Goal: Task Accomplishment & Management: Manage account settings

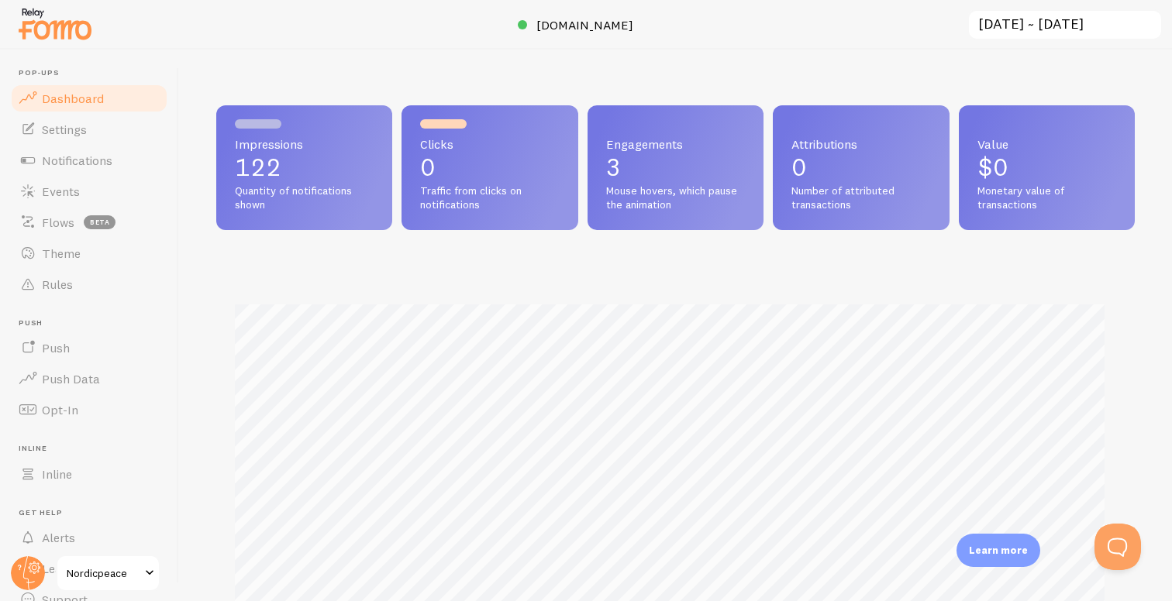
scroll to position [407, 907]
click at [67, 136] on span "Settings" at bounding box center [64, 130] width 45 height 16
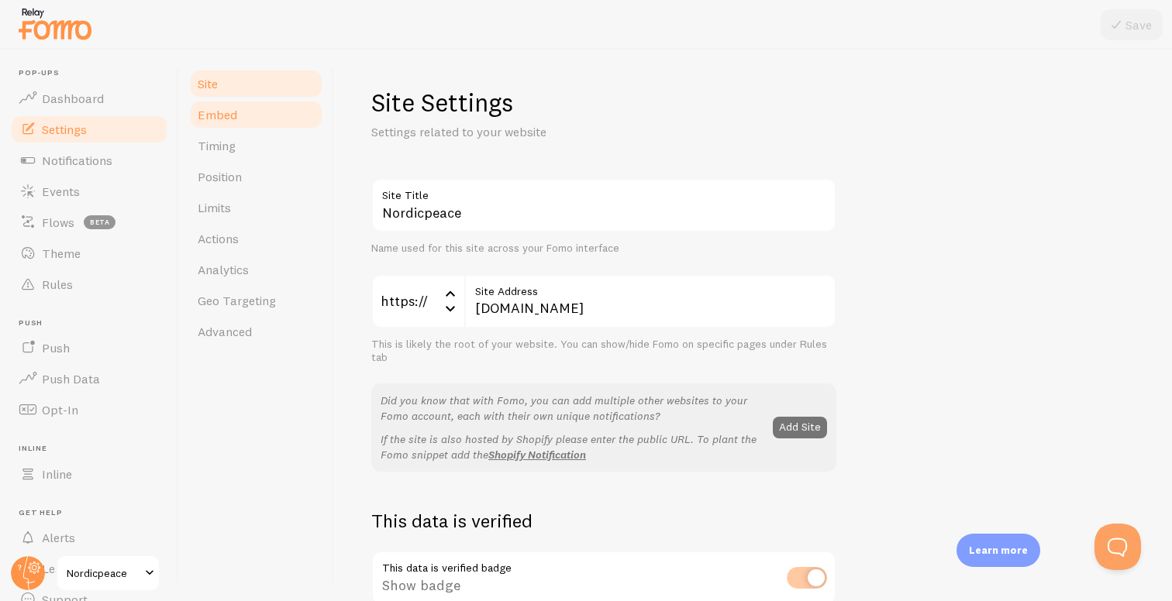
click at [258, 121] on link "Embed" at bounding box center [256, 114] width 136 height 31
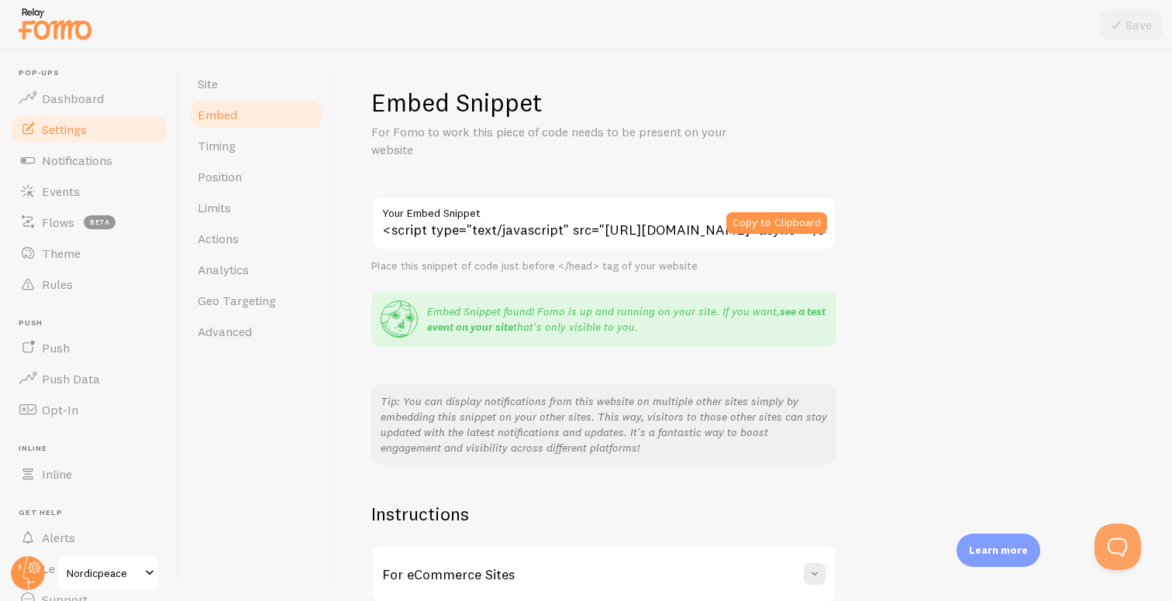
click at [794, 310] on link "see a test event on your site" at bounding box center [626, 319] width 398 height 29
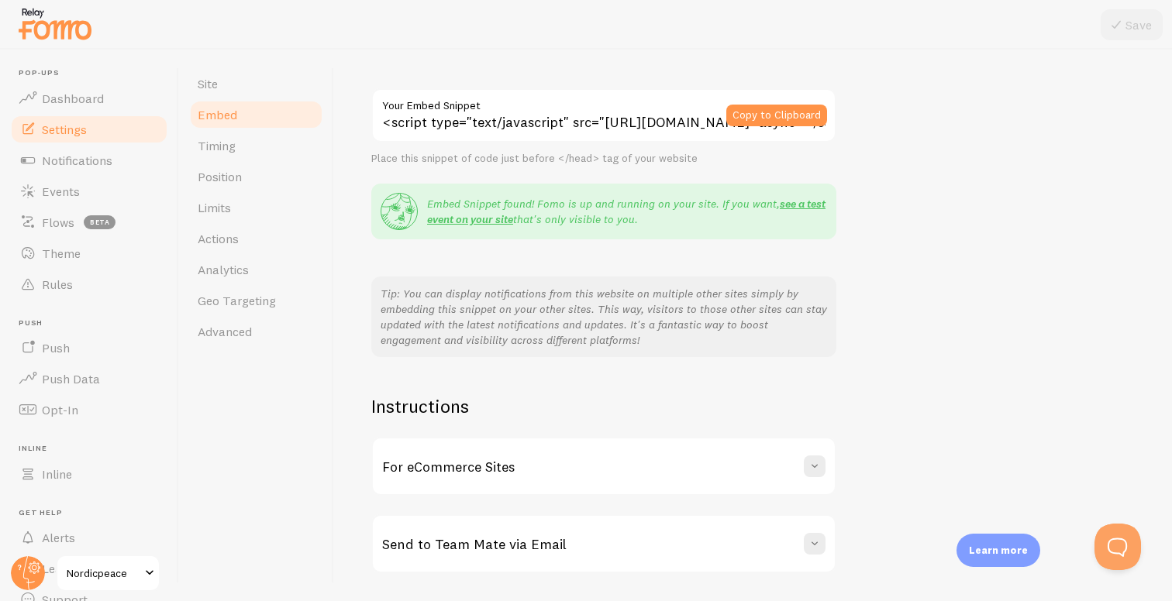
scroll to position [154, 0]
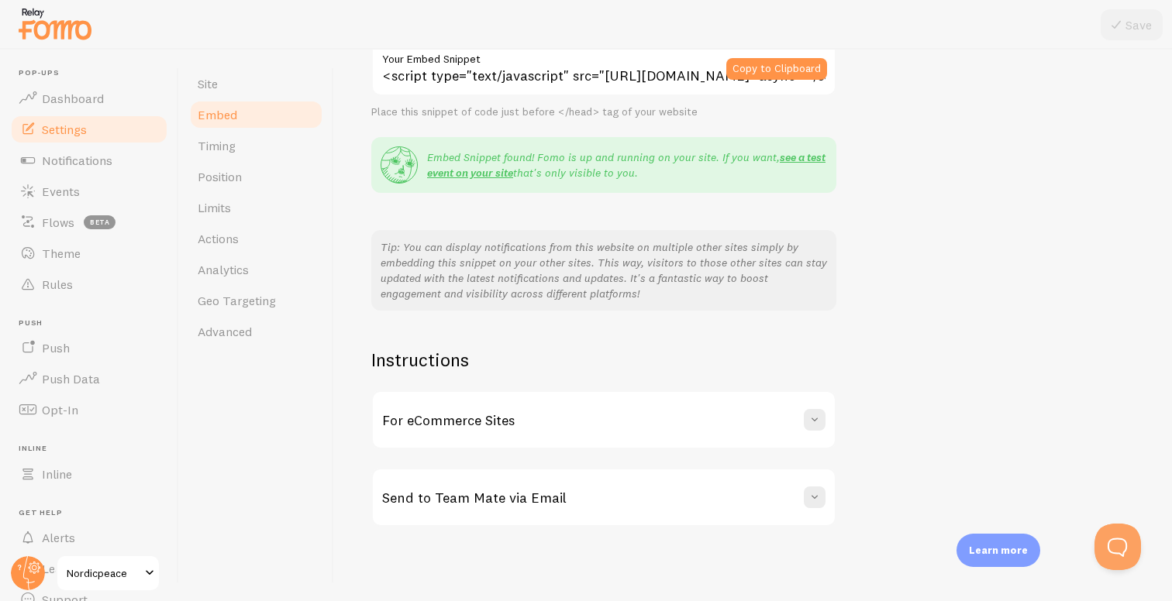
click at [800, 424] on div "For eCommerce Sites" at bounding box center [604, 420] width 462 height 56
click at [777, 492] on div "Send to Team Mate via Email" at bounding box center [604, 498] width 462 height 56
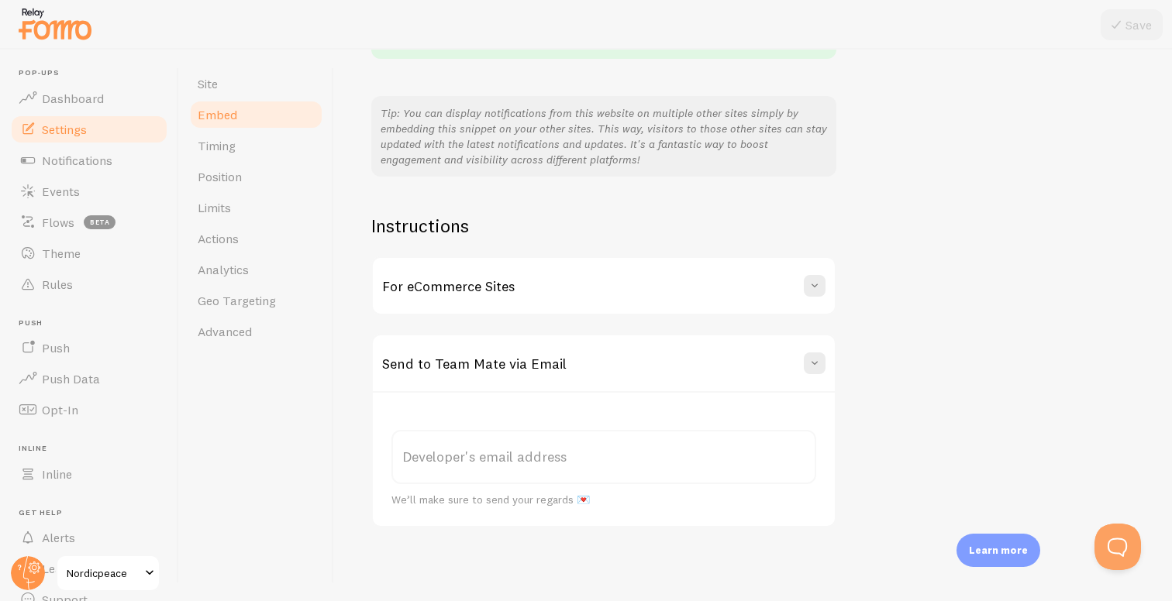
click at [790, 366] on div "Send to Team Mate via Email" at bounding box center [604, 364] width 462 height 56
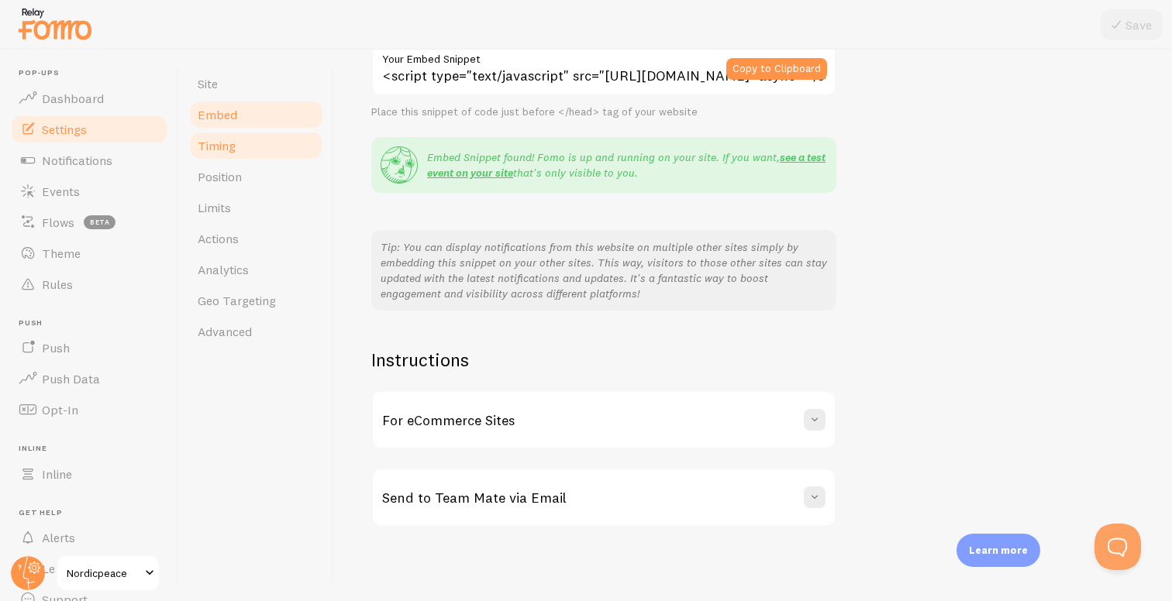
click at [240, 142] on link "Timing" at bounding box center [256, 145] width 136 height 31
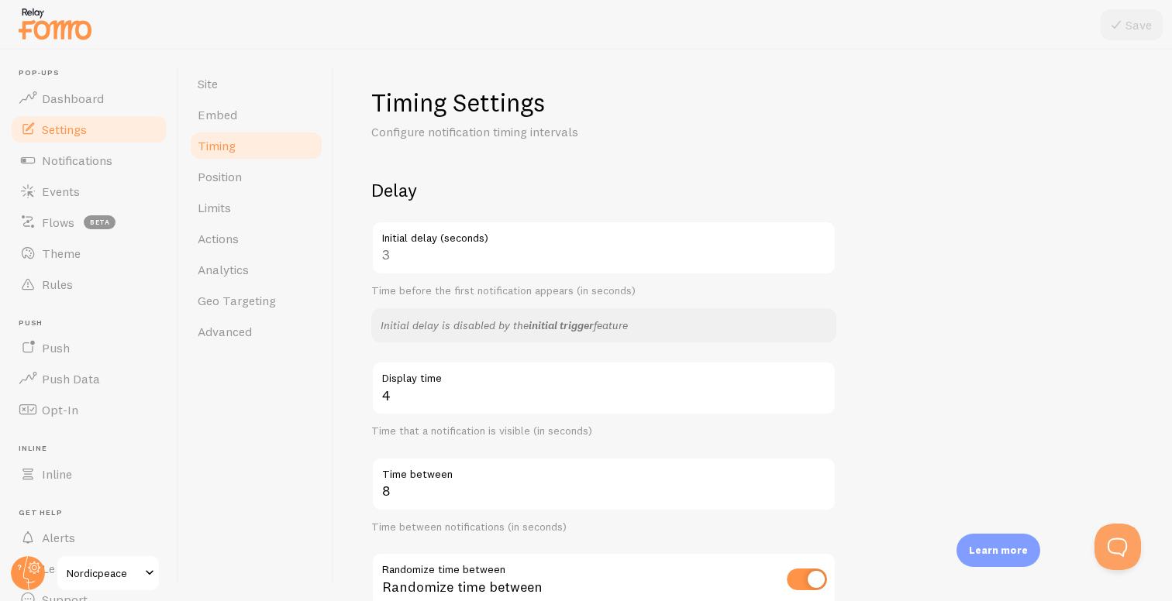
click at [567, 327] on link "initial trigger" at bounding box center [561, 326] width 65 height 14
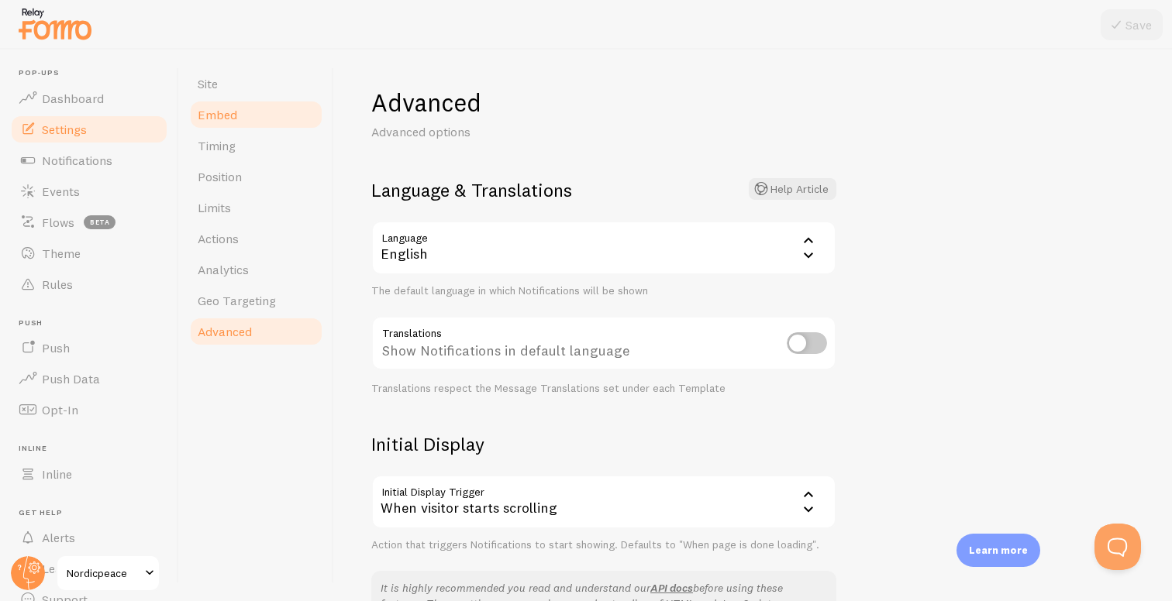
click at [242, 120] on link "Embed" at bounding box center [256, 114] width 136 height 31
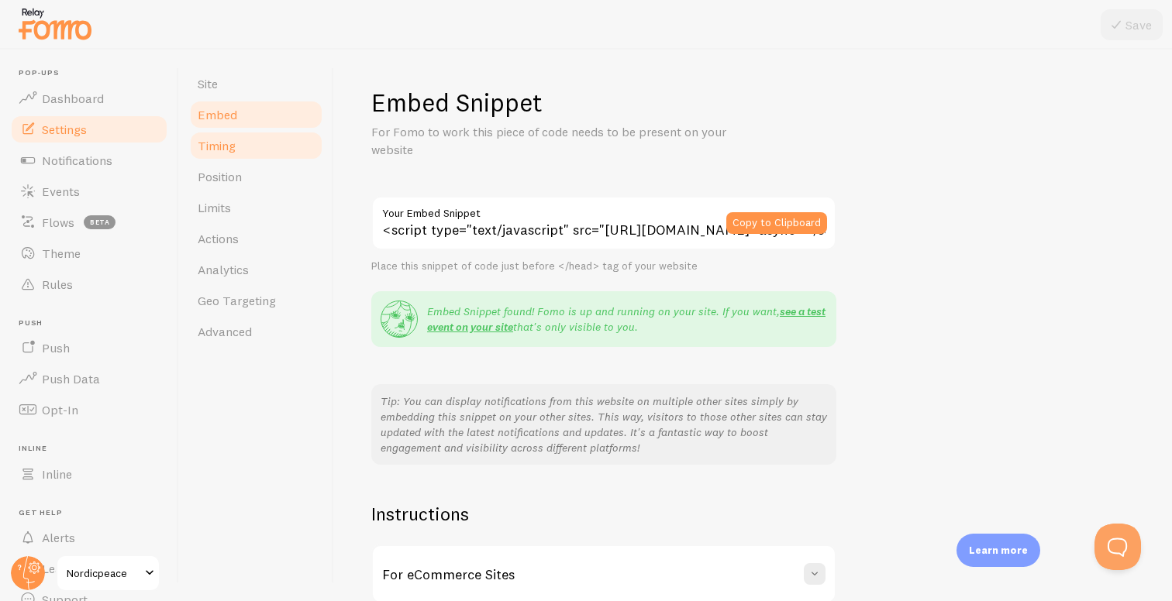
click at [242, 150] on link "Timing" at bounding box center [256, 145] width 136 height 31
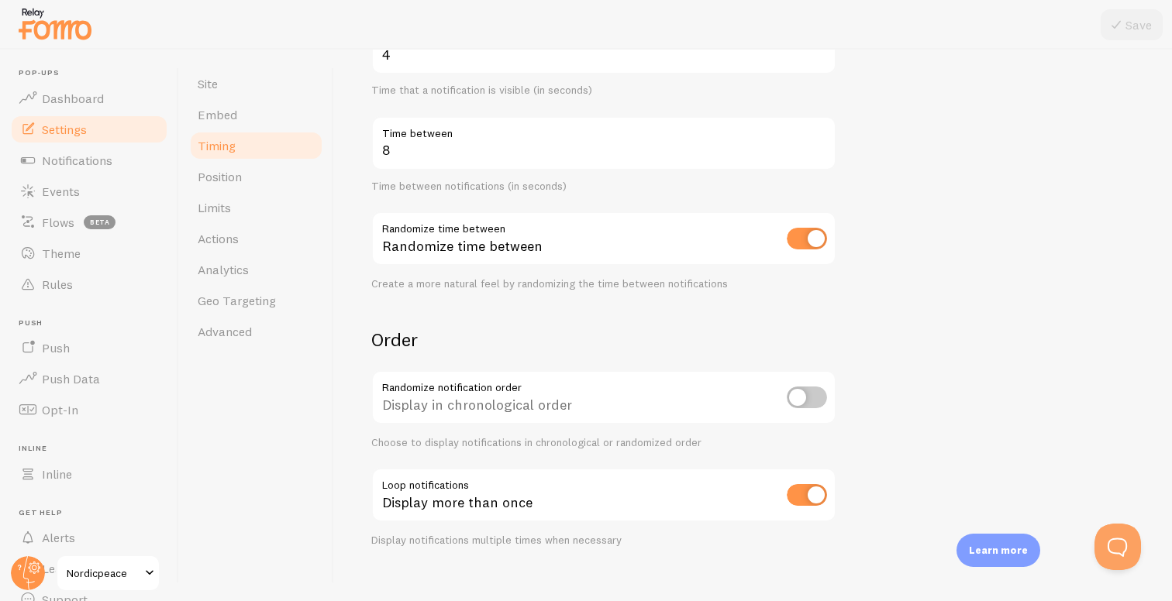
scroll to position [361, 0]
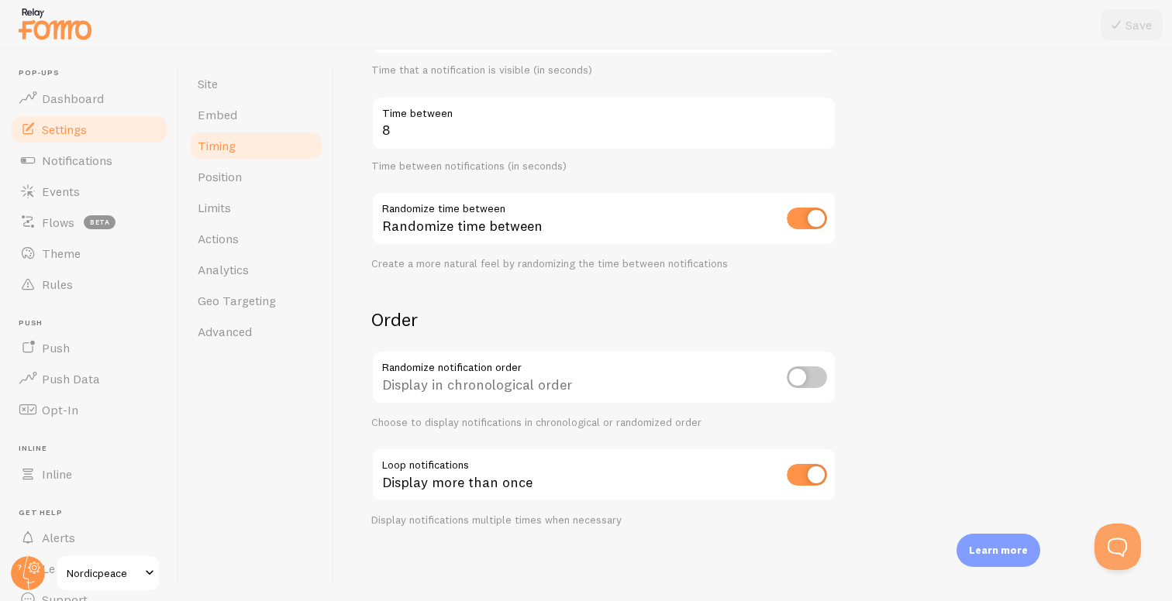
click at [791, 378] on input "checkbox" at bounding box center [807, 378] width 40 height 22
click at [801, 378] on input "checkbox" at bounding box center [807, 378] width 40 height 22
checkbox input "false"
click at [247, 173] on link "Position" at bounding box center [256, 176] width 136 height 31
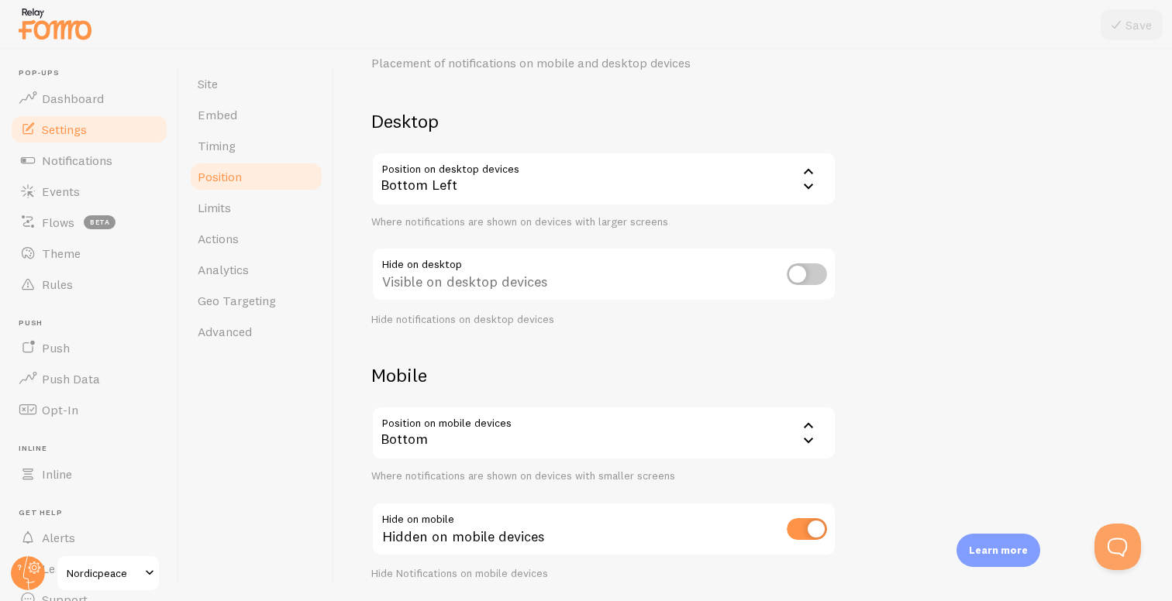
scroll to position [64, 0]
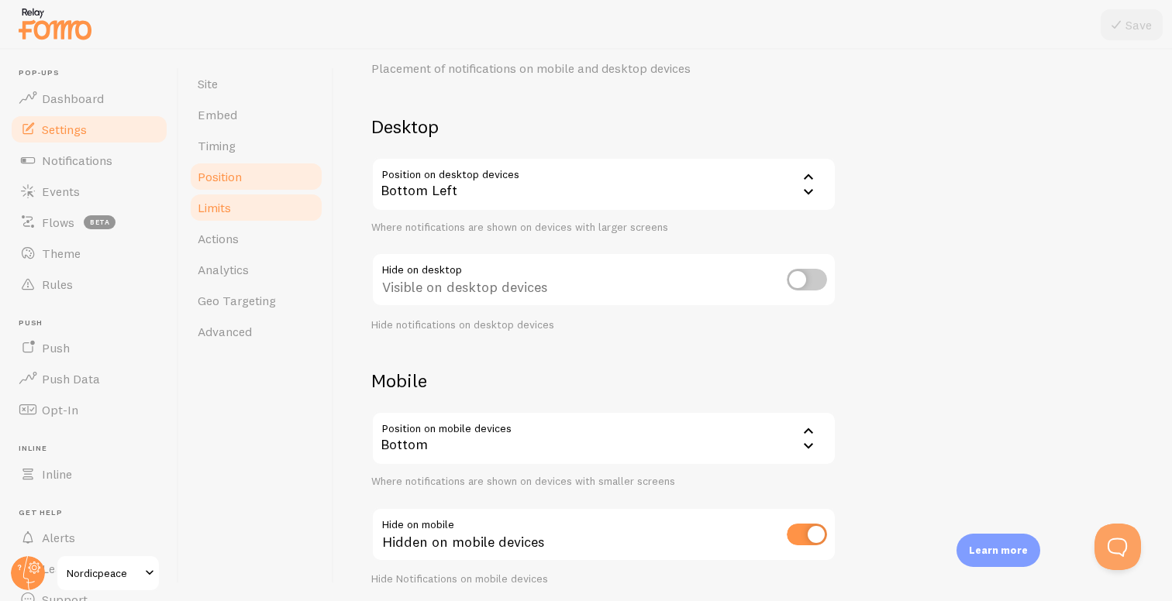
click at [250, 207] on link "Limits" at bounding box center [256, 207] width 136 height 31
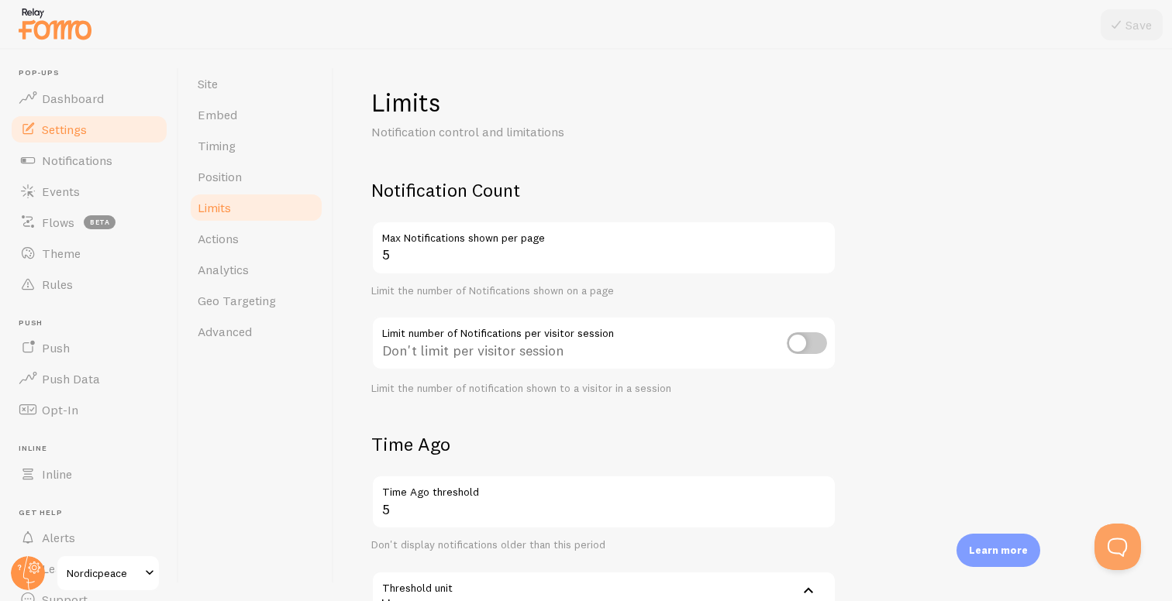
click at [792, 340] on input "checkbox" at bounding box center [807, 343] width 40 height 22
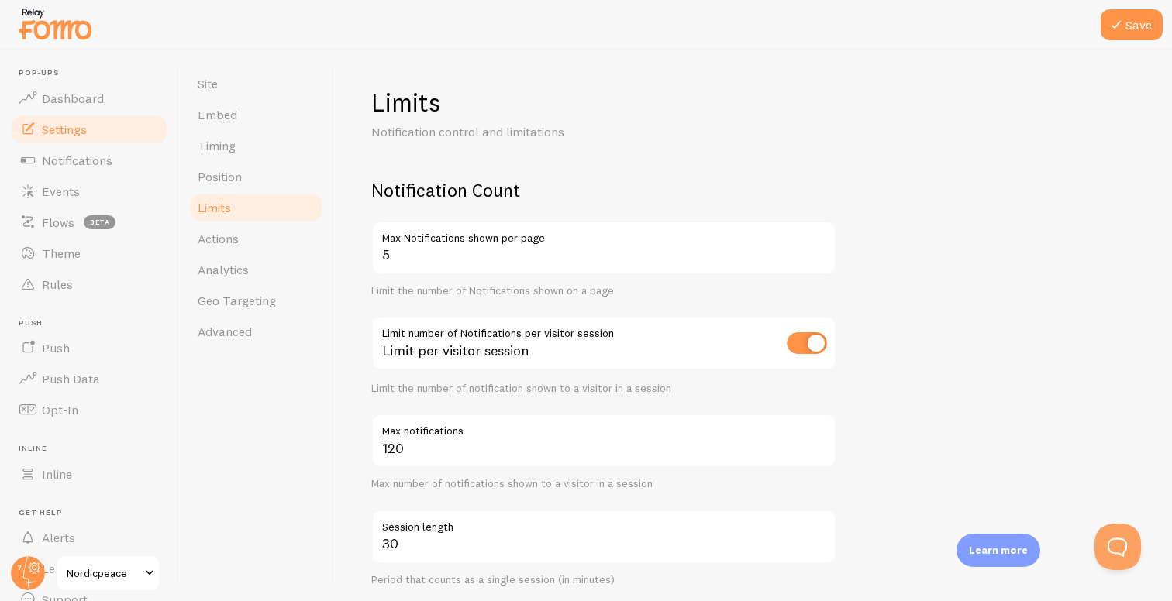
click at [800, 343] on input "checkbox" at bounding box center [807, 343] width 40 height 22
checkbox input "false"
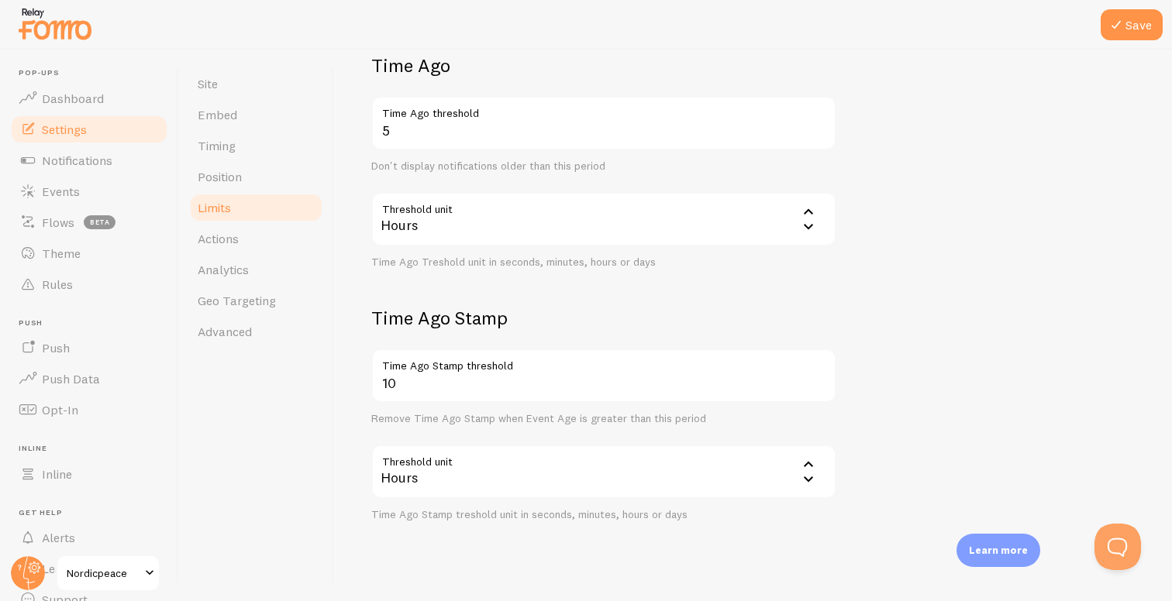
scroll to position [380, 0]
click at [451, 468] on div "Hours" at bounding box center [603, 471] width 465 height 54
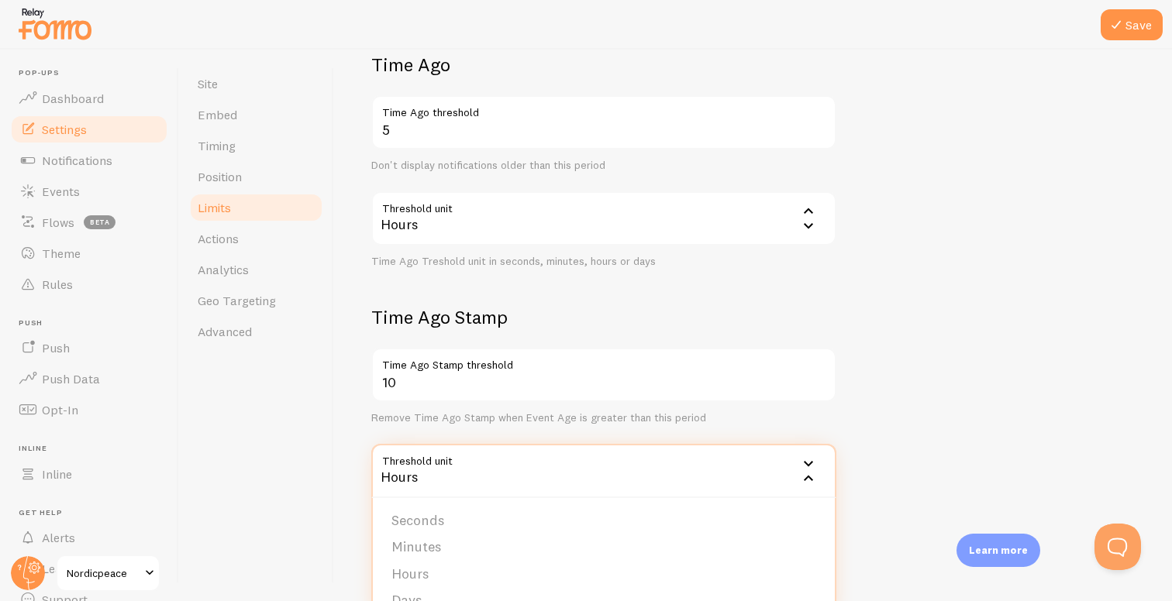
scroll to position [403, 0]
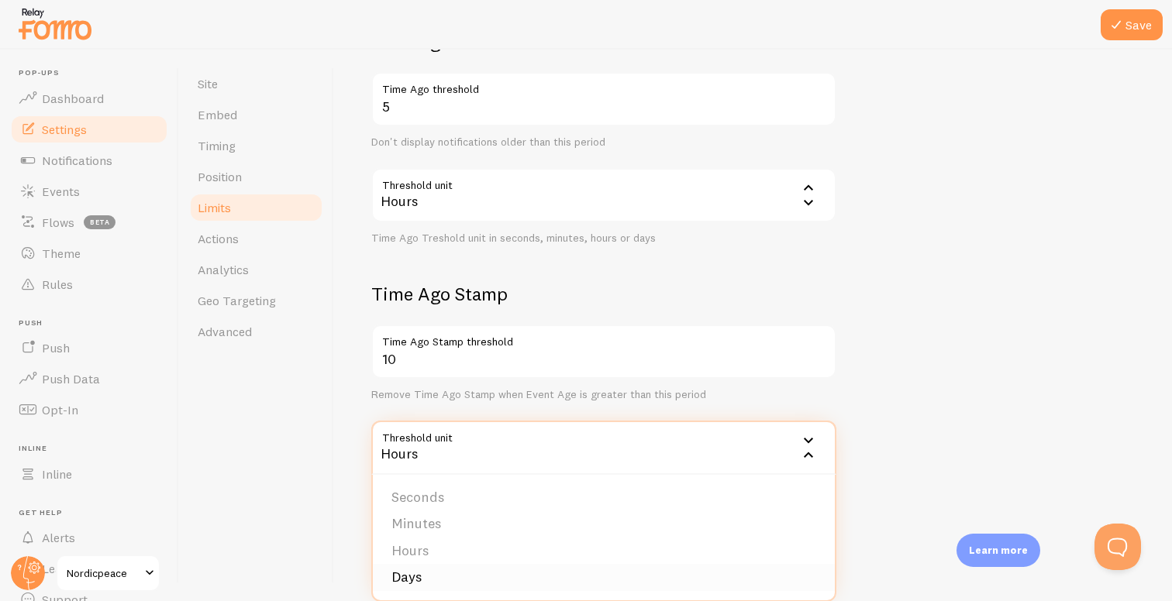
click at [427, 575] on li "Days" at bounding box center [604, 577] width 462 height 27
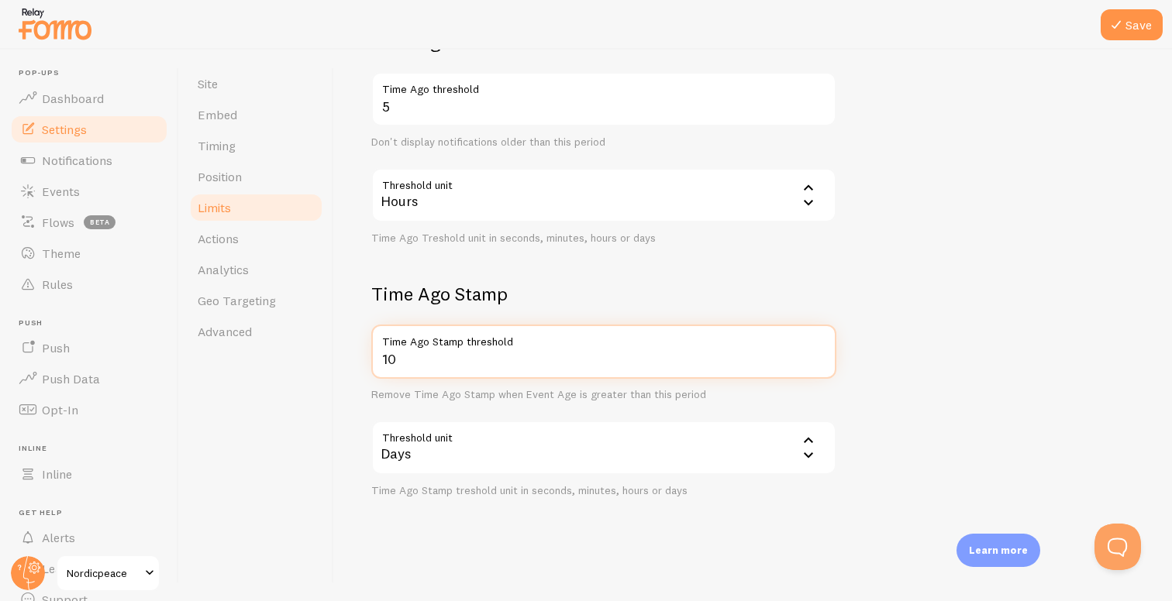
drag, startPoint x: 402, startPoint y: 363, endPoint x: 384, endPoint y: 363, distance: 18.6
click at [384, 363] on input "10" at bounding box center [603, 352] width 465 height 54
type input "2"
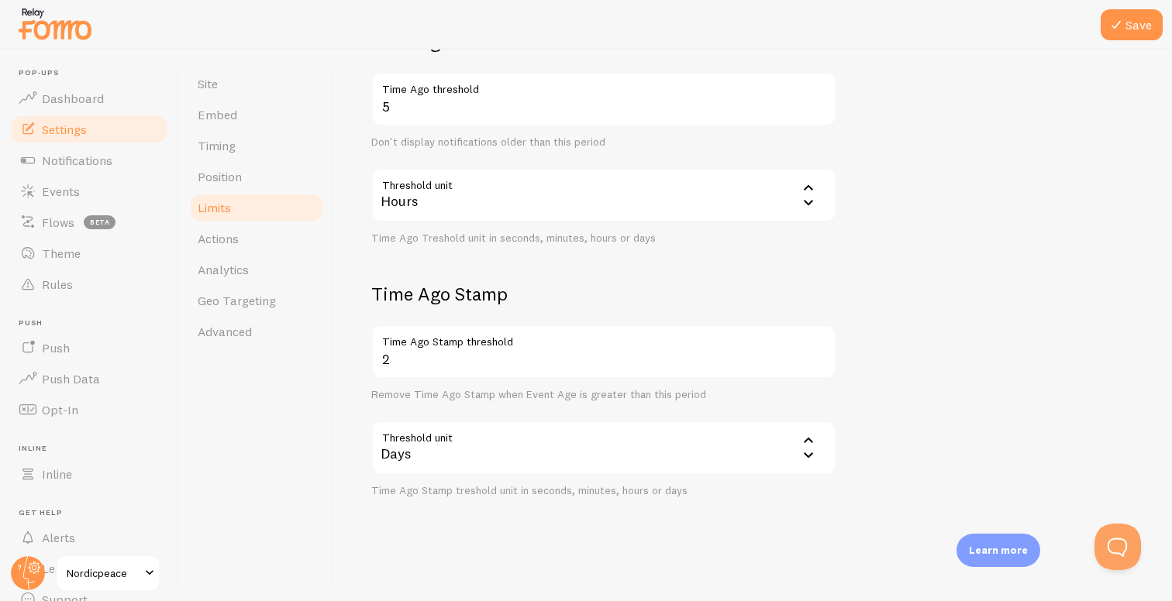
click at [421, 394] on div "Remove Time Ago Stamp when Event Age is greater than this period" at bounding box center [603, 395] width 465 height 14
click at [260, 242] on link "Actions" at bounding box center [256, 238] width 136 height 31
click at [1132, 27] on button "Save" at bounding box center [1132, 24] width 62 height 31
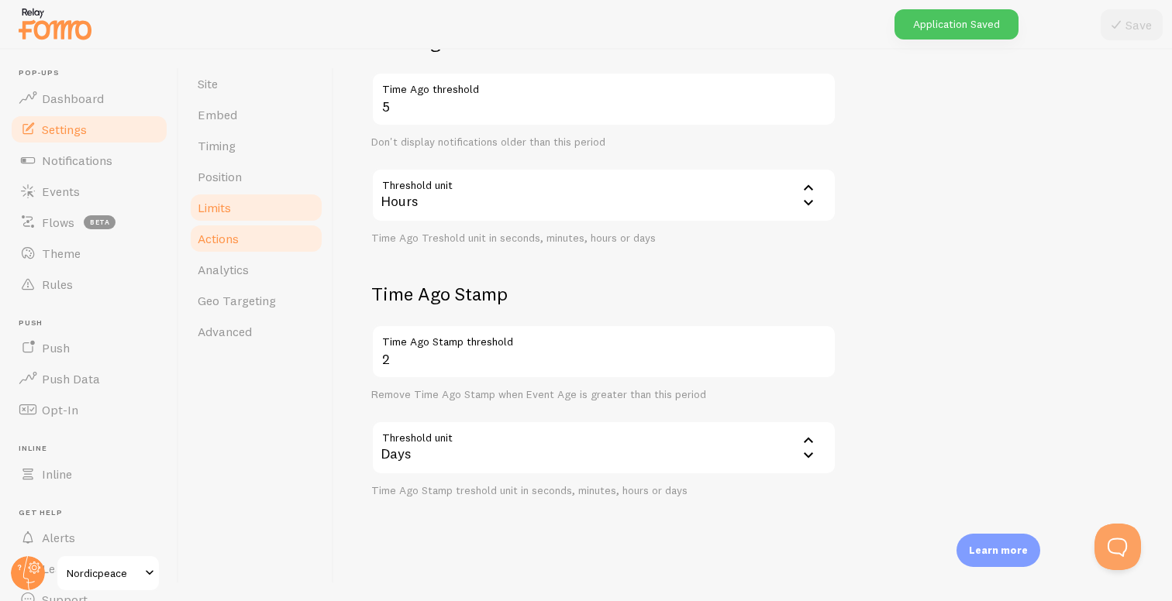
click at [233, 239] on span "Actions" at bounding box center [218, 239] width 41 height 16
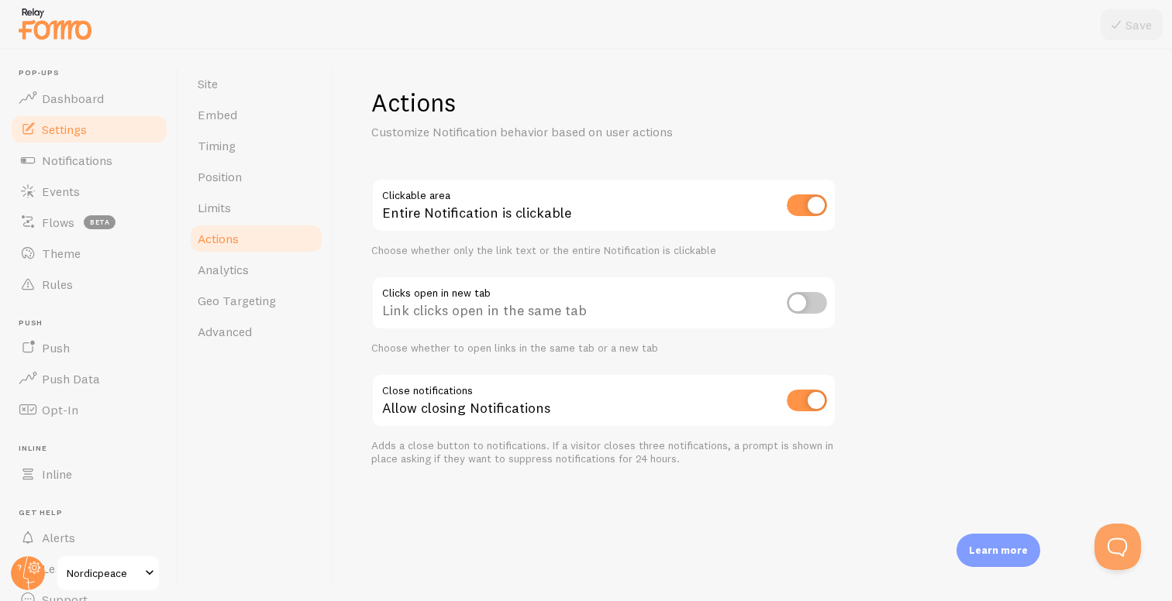
click at [417, 249] on div "Choose whether only the link text or the entire Notification is clickable" at bounding box center [603, 251] width 465 height 14
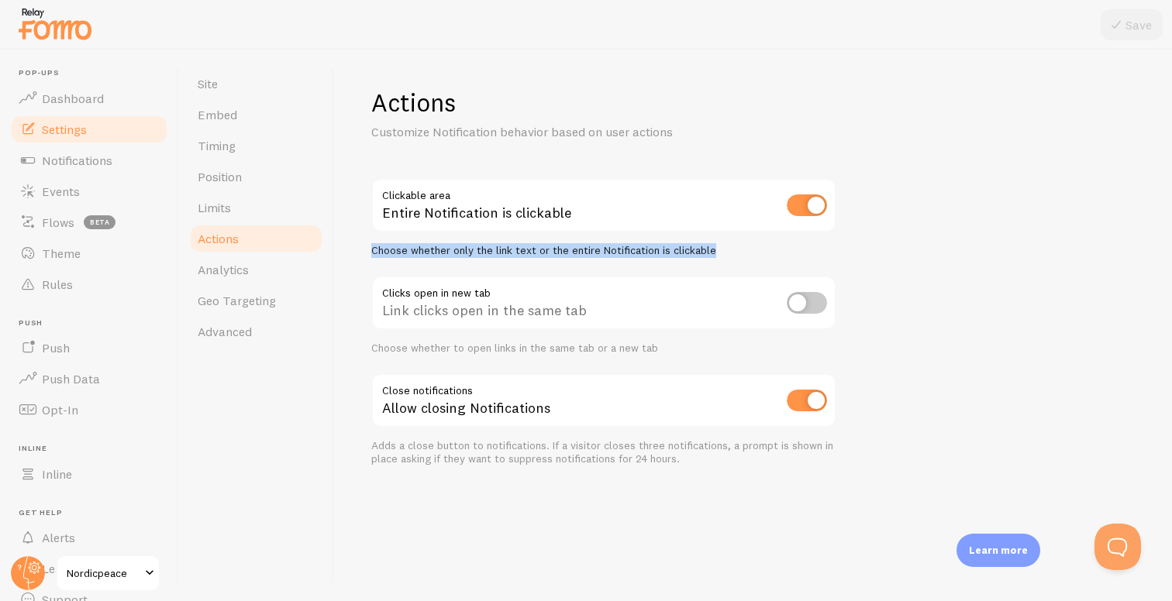
click at [417, 249] on div "Choose whether only the link text or the entire Notification is clickable" at bounding box center [603, 251] width 465 height 14
click at [491, 250] on div "Choose whether only the link text or the entire Notification is clickable" at bounding box center [603, 251] width 465 height 14
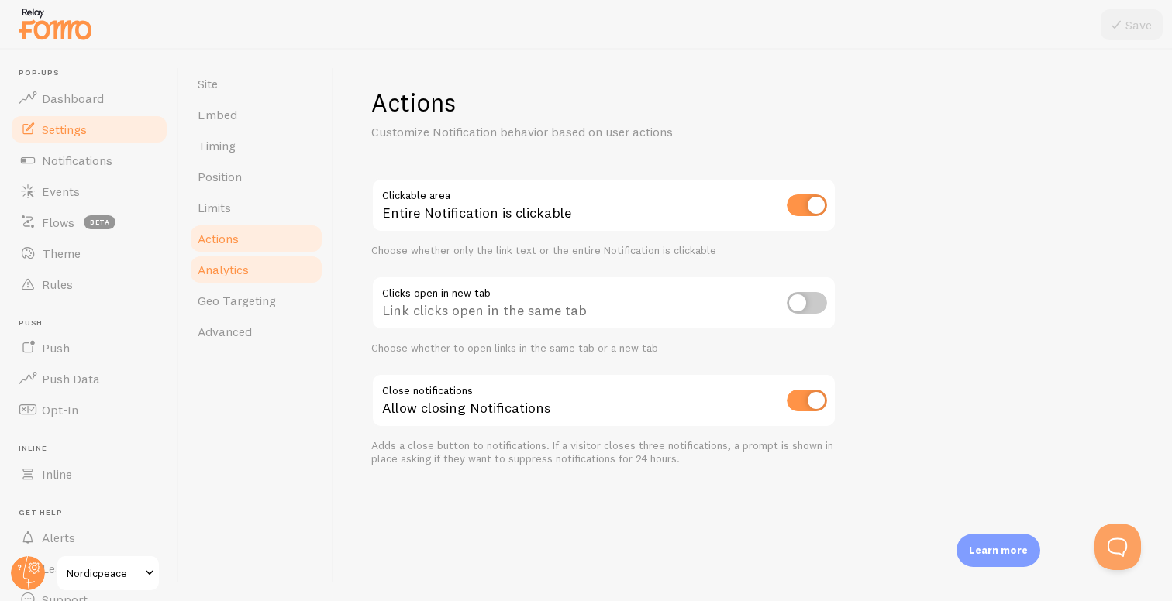
click at [246, 259] on link "Analytics" at bounding box center [256, 269] width 136 height 31
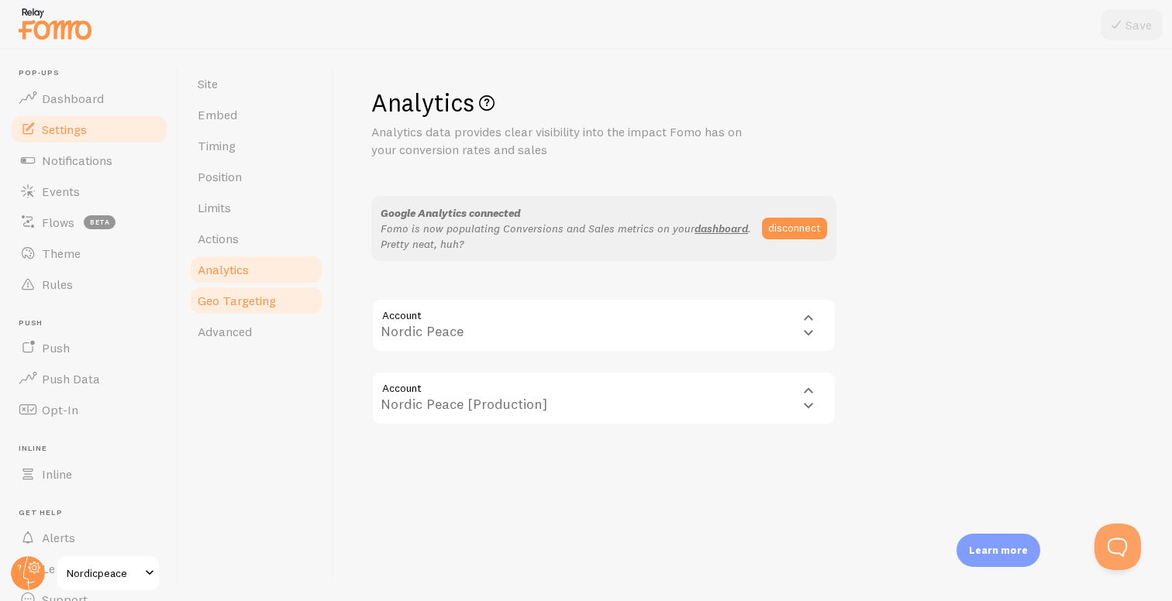
click at [257, 305] on span "Geo Targeting" at bounding box center [237, 301] width 78 height 16
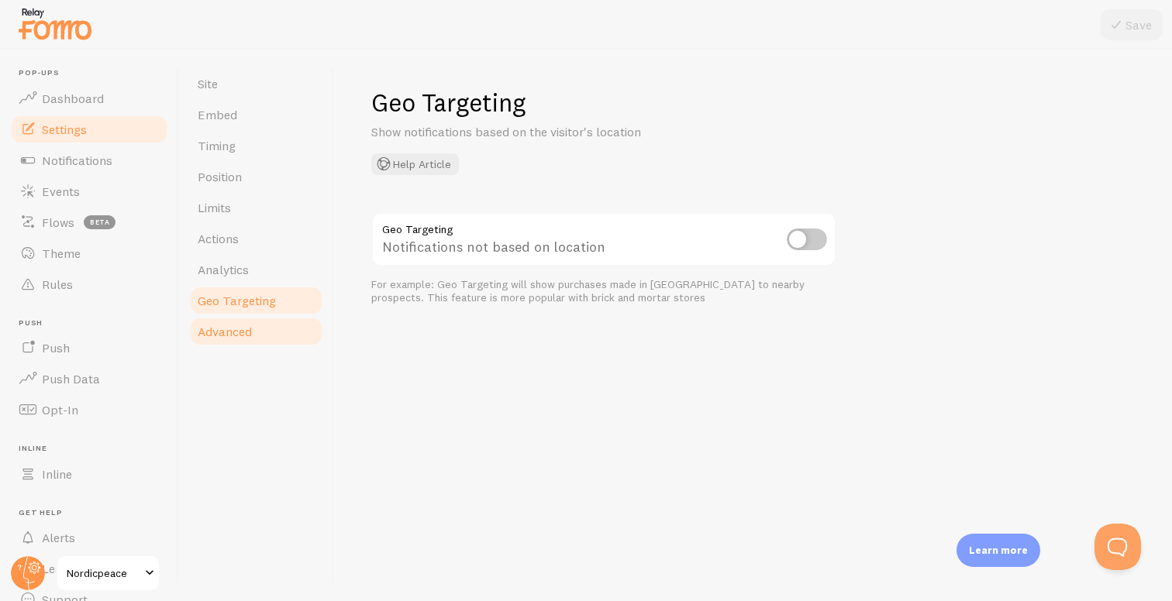
click at [254, 331] on link "Advanced" at bounding box center [256, 331] width 136 height 31
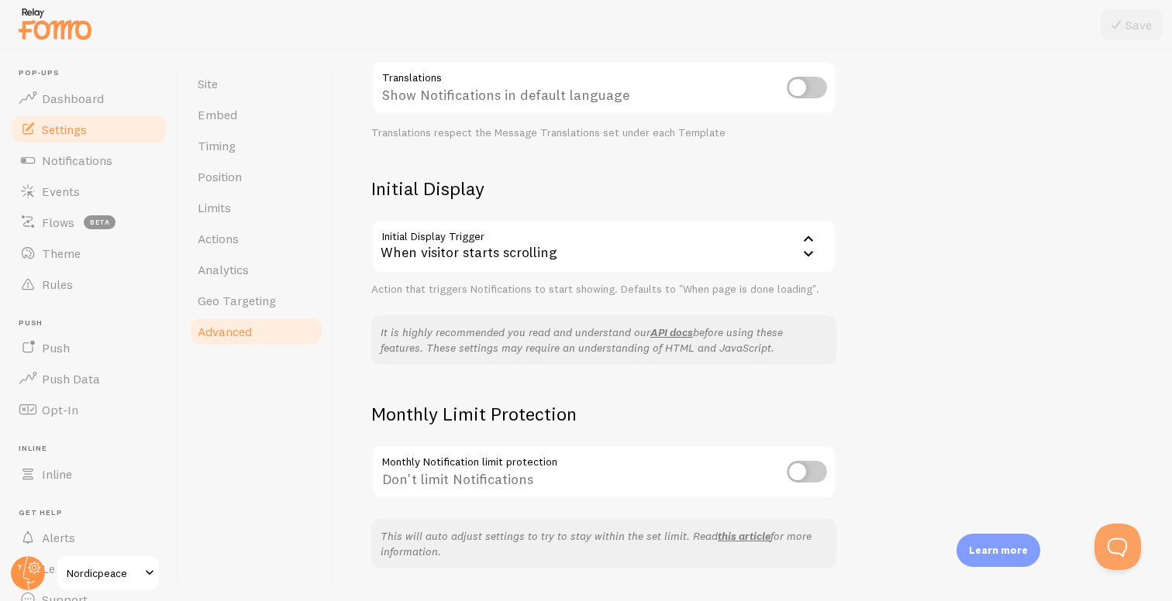
scroll to position [260, 0]
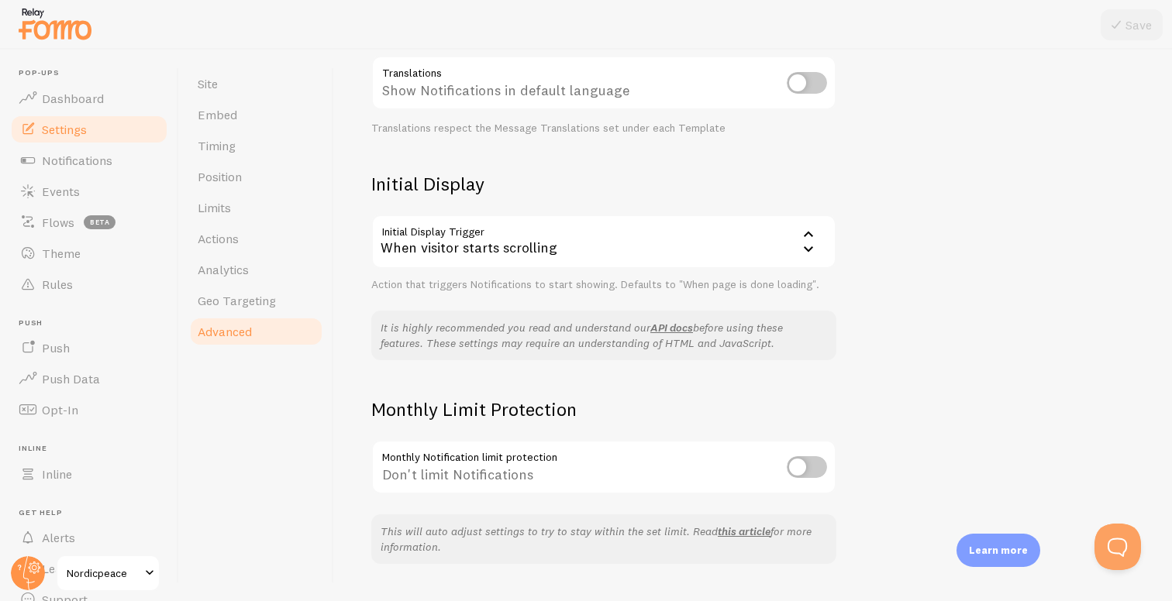
click at [593, 246] on div "When visitor starts scrolling" at bounding box center [603, 242] width 465 height 54
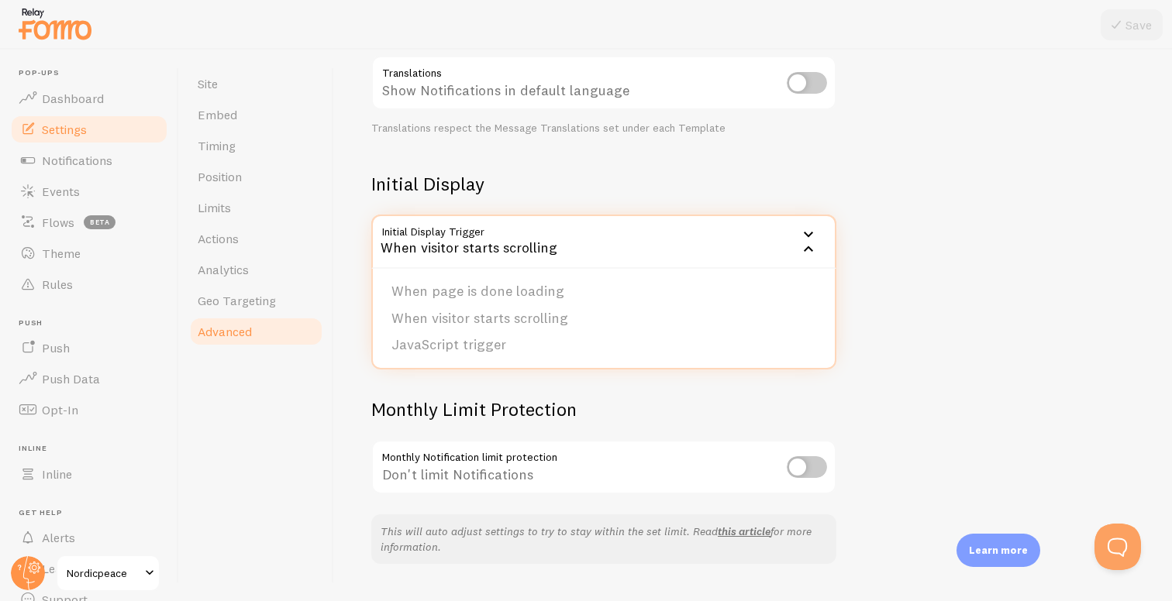
click at [625, 192] on h2 "Initial Display" at bounding box center [603, 184] width 465 height 24
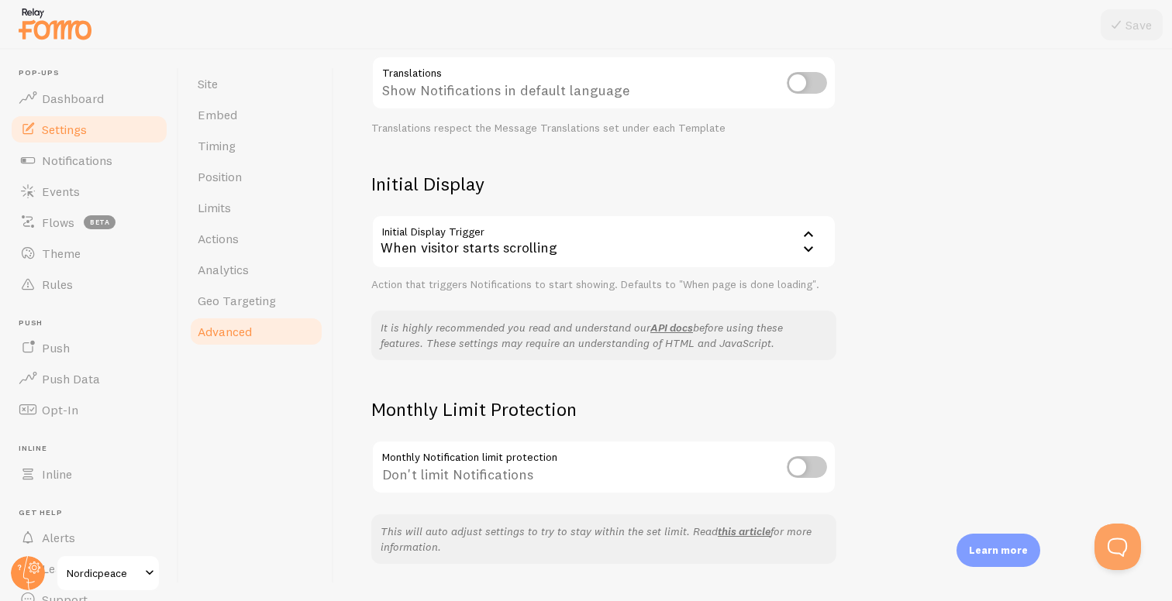
click at [409, 180] on h2 "Initial Display" at bounding box center [603, 184] width 465 height 24
click at [506, 188] on h2 "Initial Display" at bounding box center [603, 184] width 465 height 24
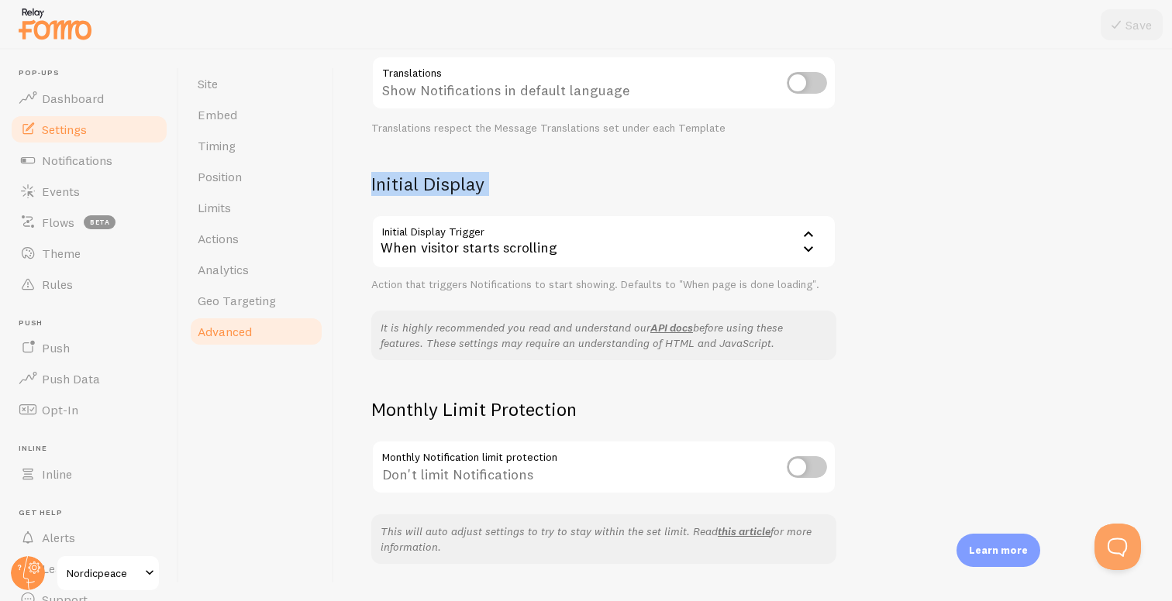
click at [506, 188] on h2 "Initial Display" at bounding box center [603, 184] width 465 height 24
click at [536, 187] on h2 "Initial Display" at bounding box center [603, 184] width 465 height 24
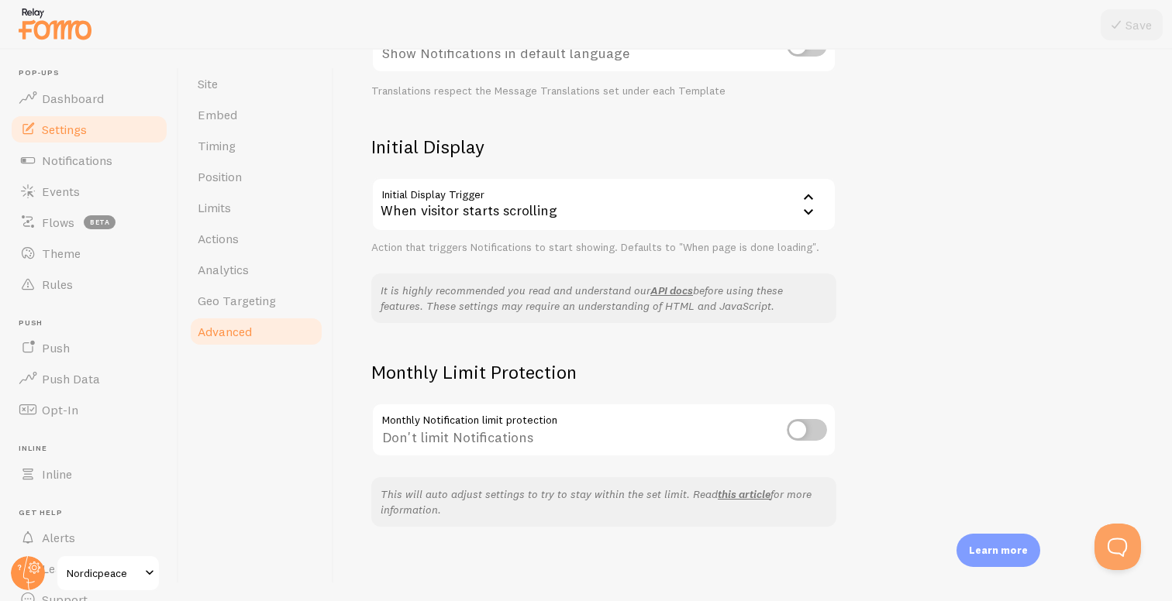
click at [533, 209] on div "When visitor starts scrolling" at bounding box center [603, 204] width 465 height 54
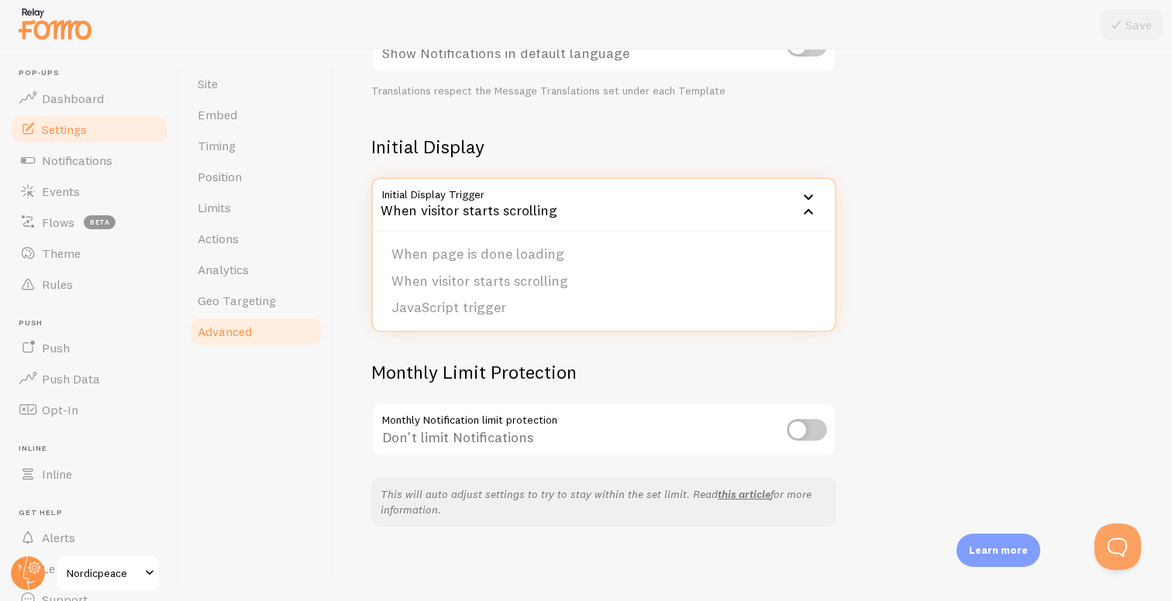
click at [615, 141] on h2 "Initial Display" at bounding box center [603, 147] width 465 height 24
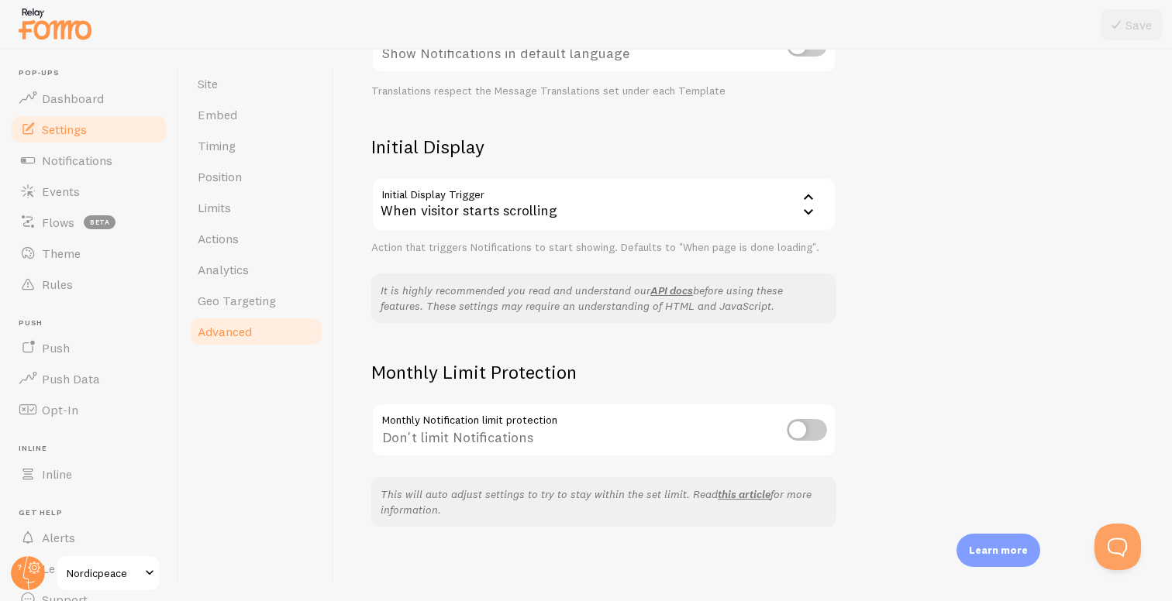
click at [550, 201] on div "When visitor starts scrolling" at bounding box center [603, 204] width 465 height 54
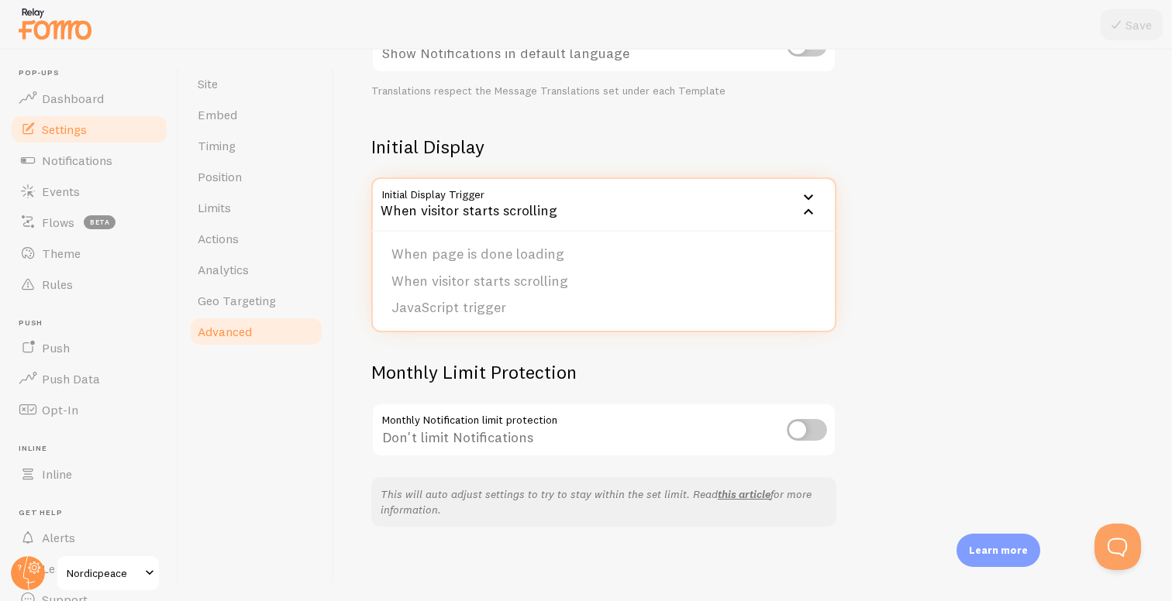
click at [589, 152] on h2 "Initial Display" at bounding box center [603, 147] width 465 height 24
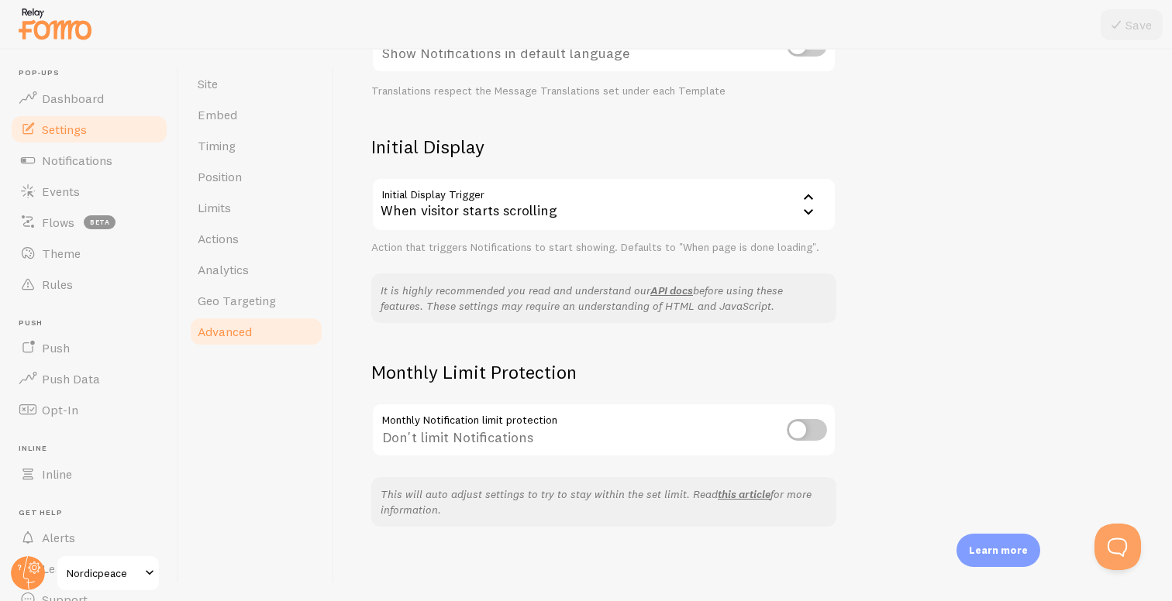
click at [533, 197] on div "When visitor starts scrolling" at bounding box center [603, 204] width 465 height 54
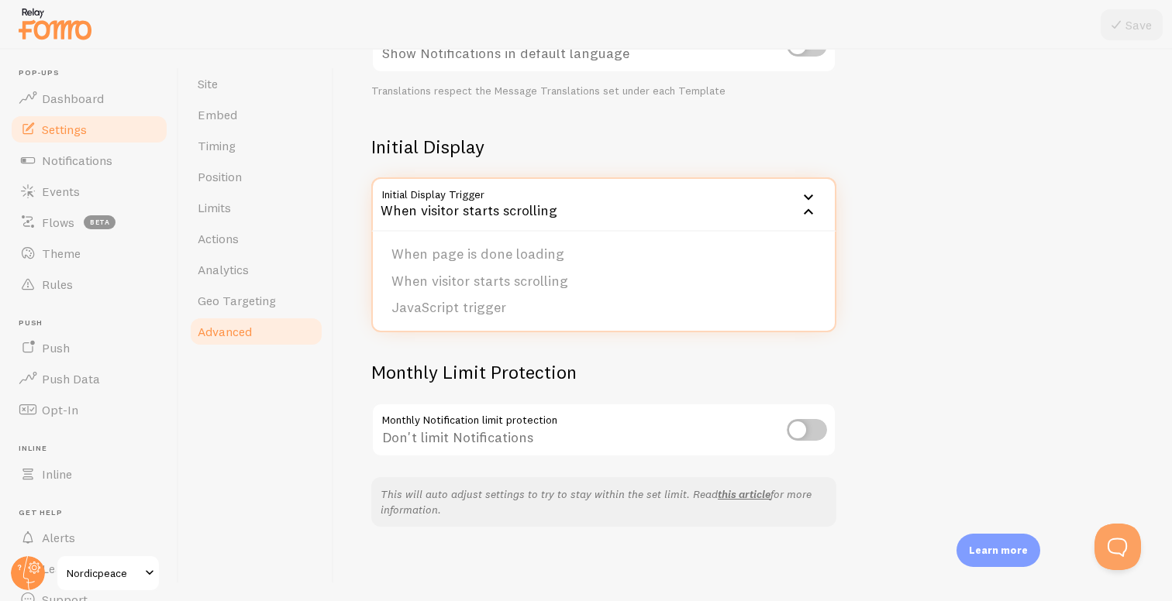
click at [554, 153] on h2 "Initial Display" at bounding box center [603, 147] width 465 height 24
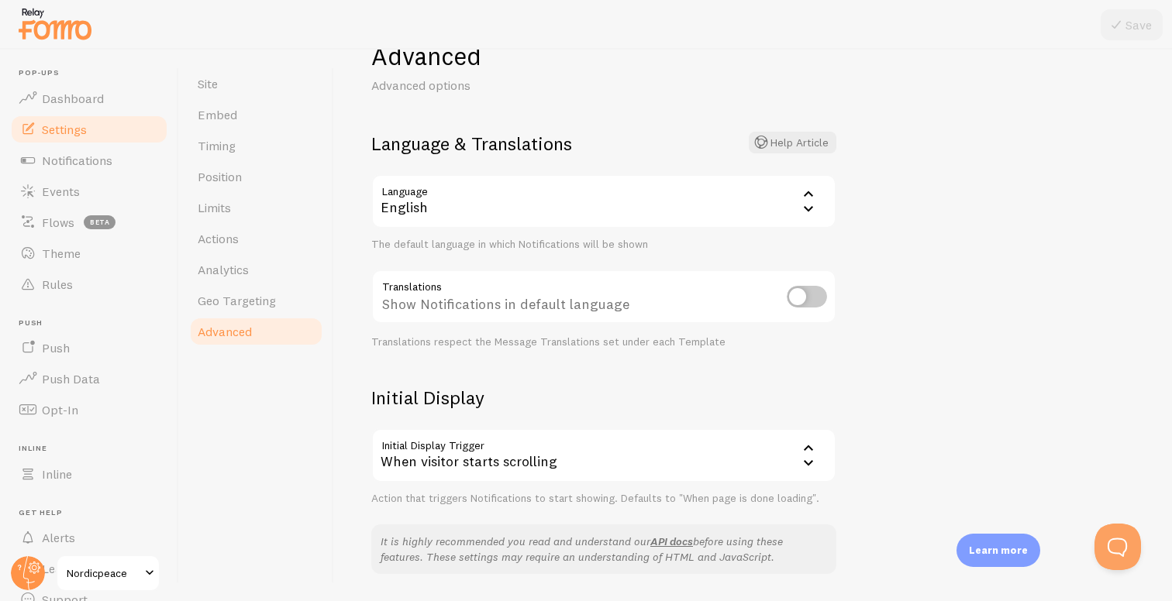
scroll to position [41, 0]
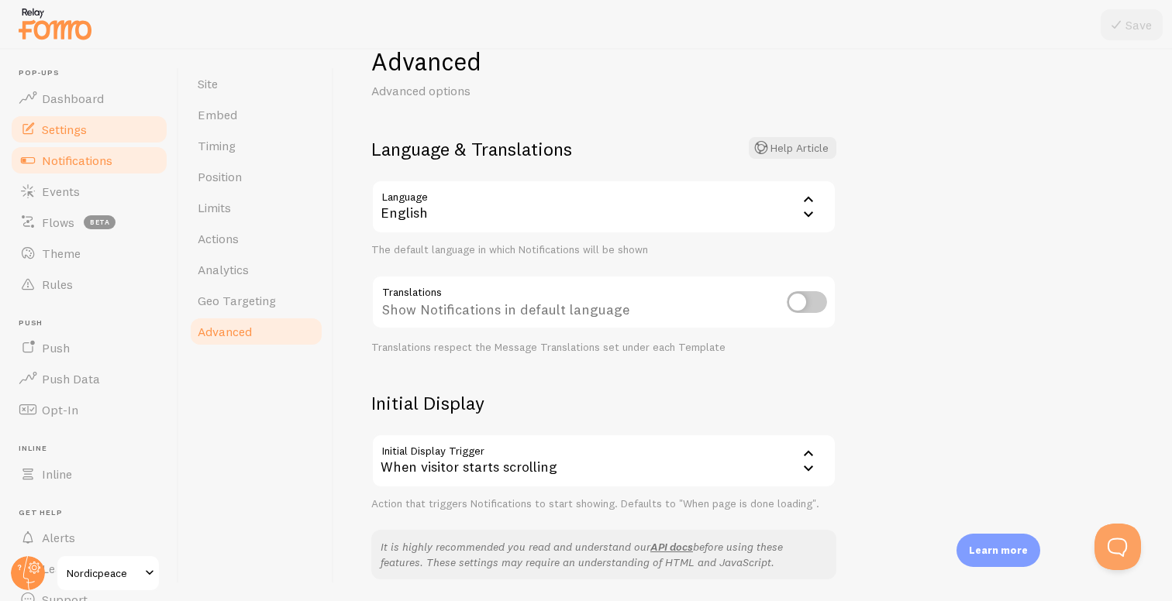
click at [85, 157] on span "Notifications" at bounding box center [77, 161] width 71 height 16
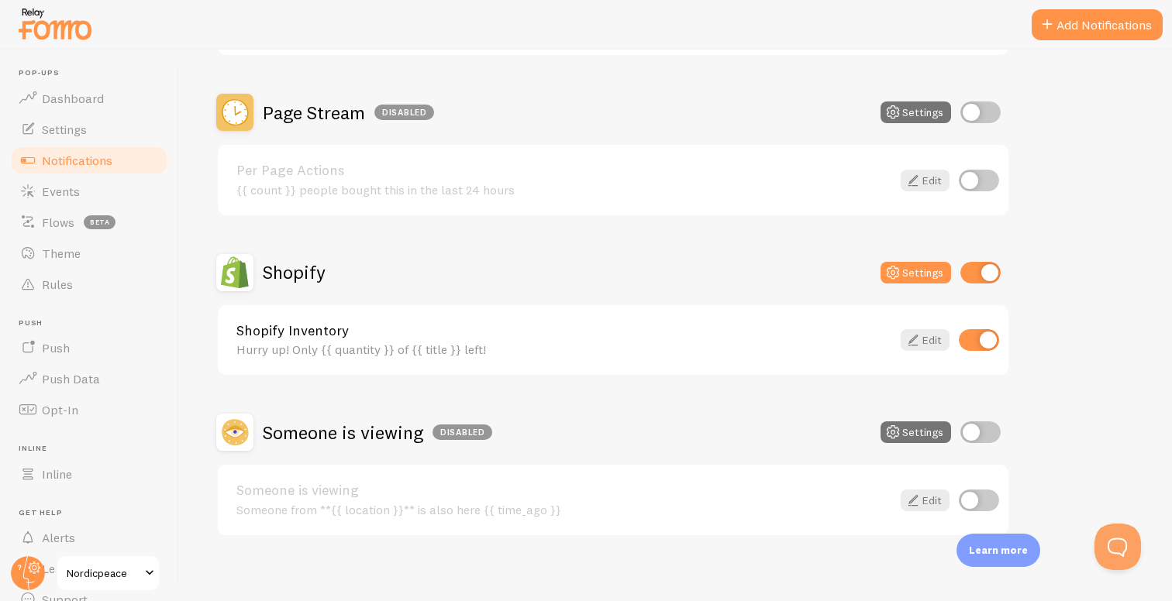
scroll to position [680, 0]
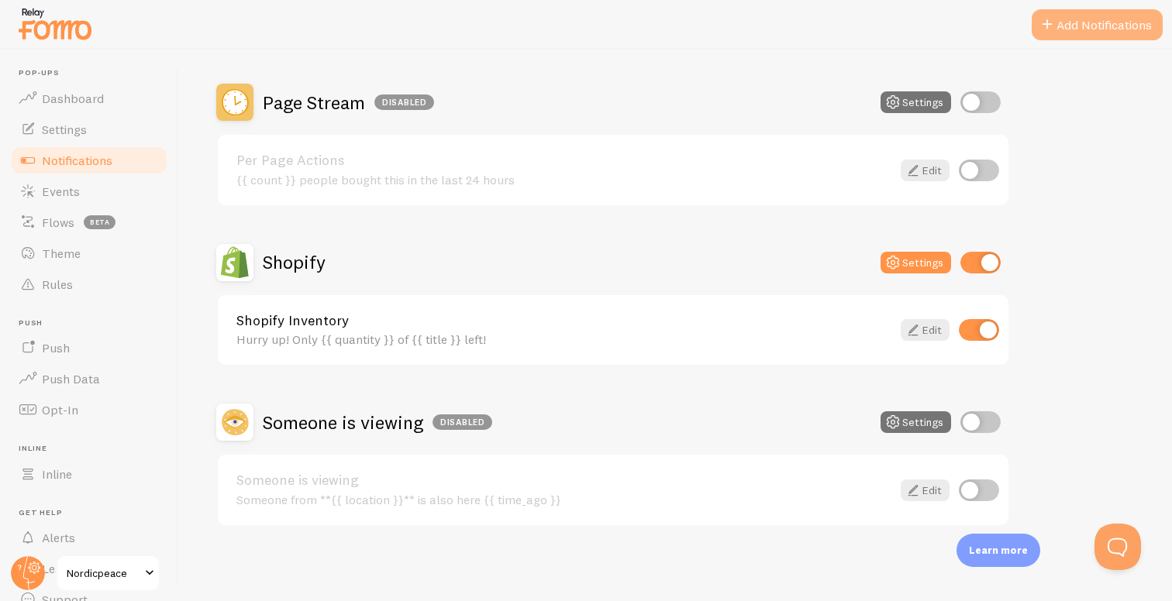
click at [1097, 28] on button "Add Notifications" at bounding box center [1097, 24] width 131 height 31
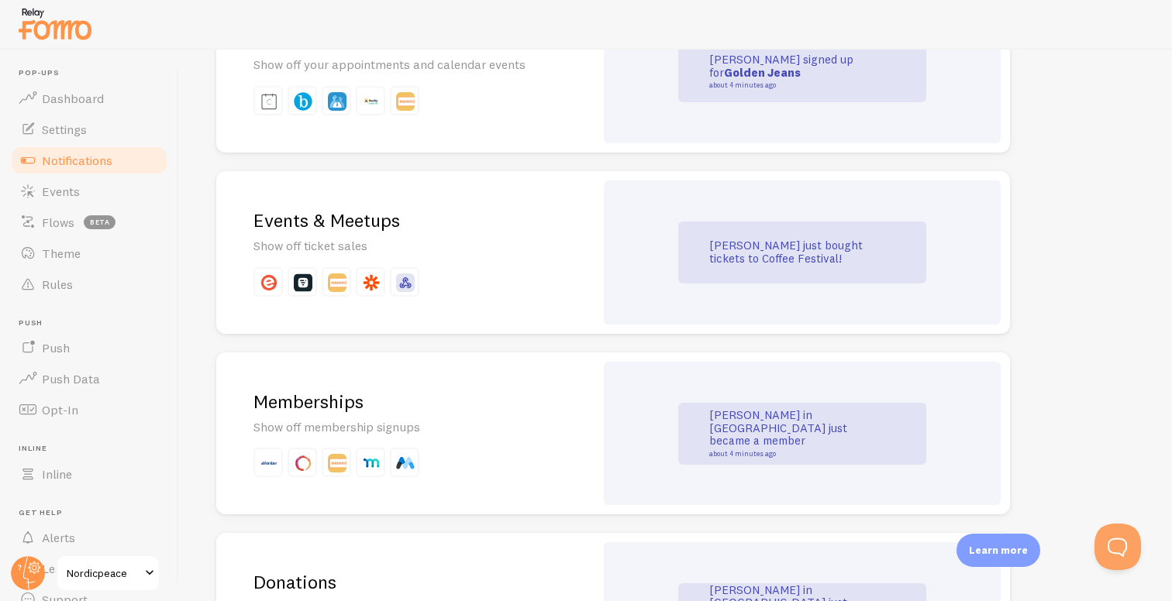
scroll to position [2691, 0]
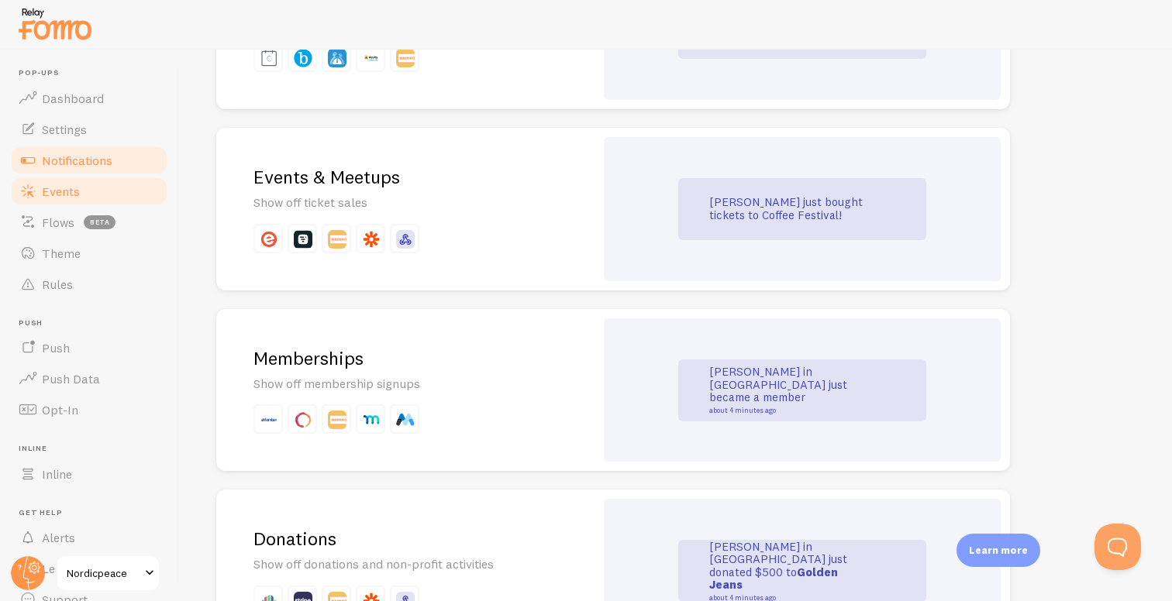
click at [79, 182] on link "Events" at bounding box center [89, 191] width 160 height 31
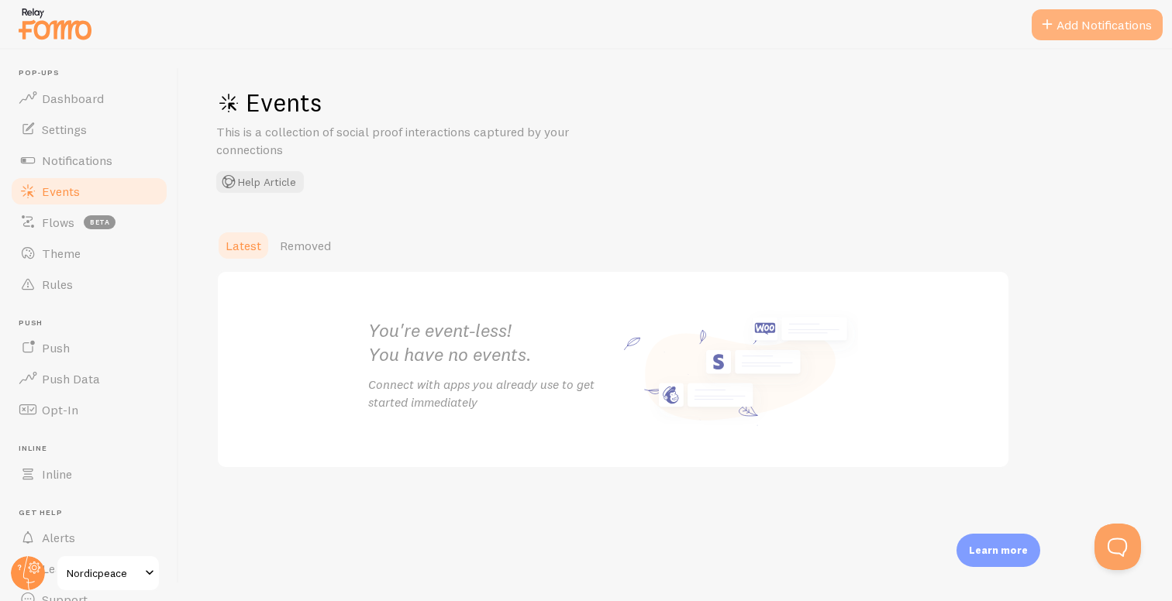
click at [1082, 29] on button "Add Notifications" at bounding box center [1097, 24] width 131 height 31
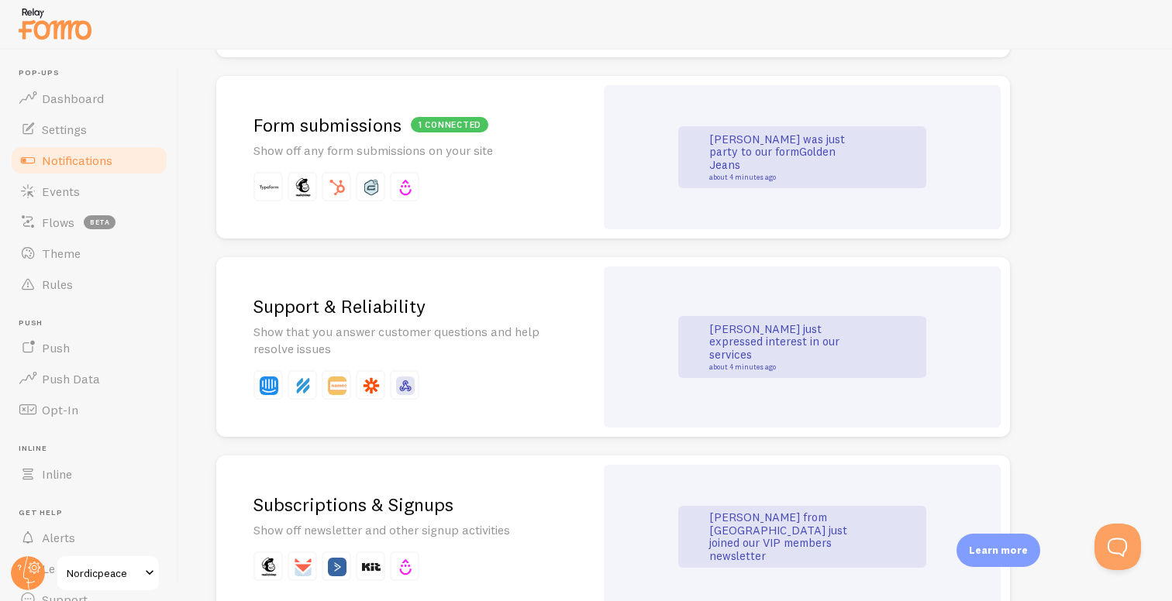
scroll to position [1475, 0]
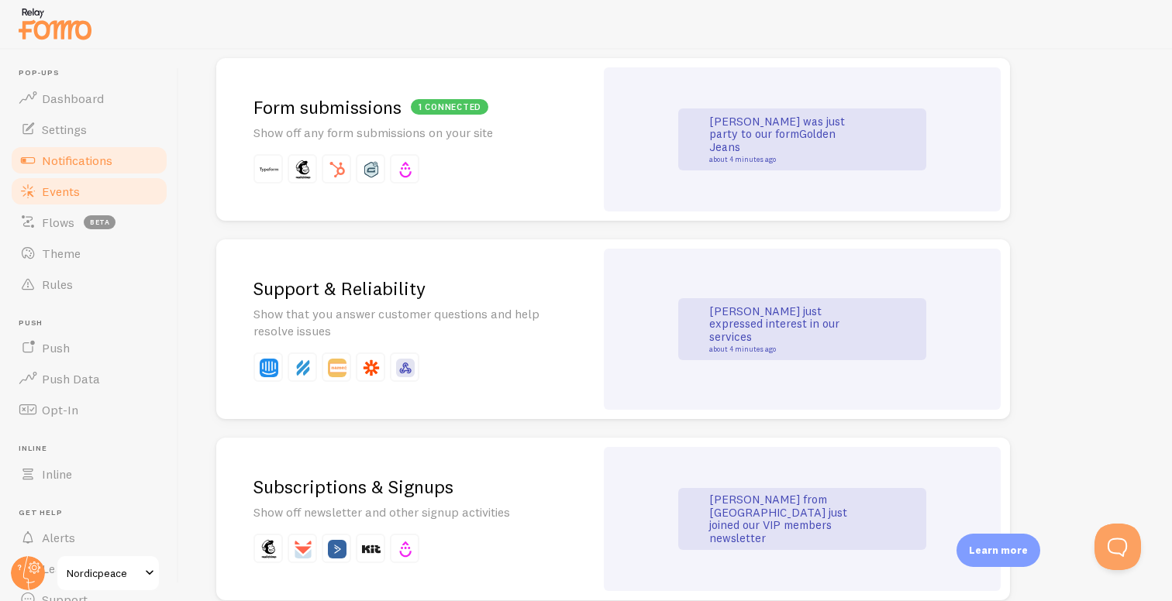
click at [72, 182] on link "Events" at bounding box center [89, 191] width 160 height 31
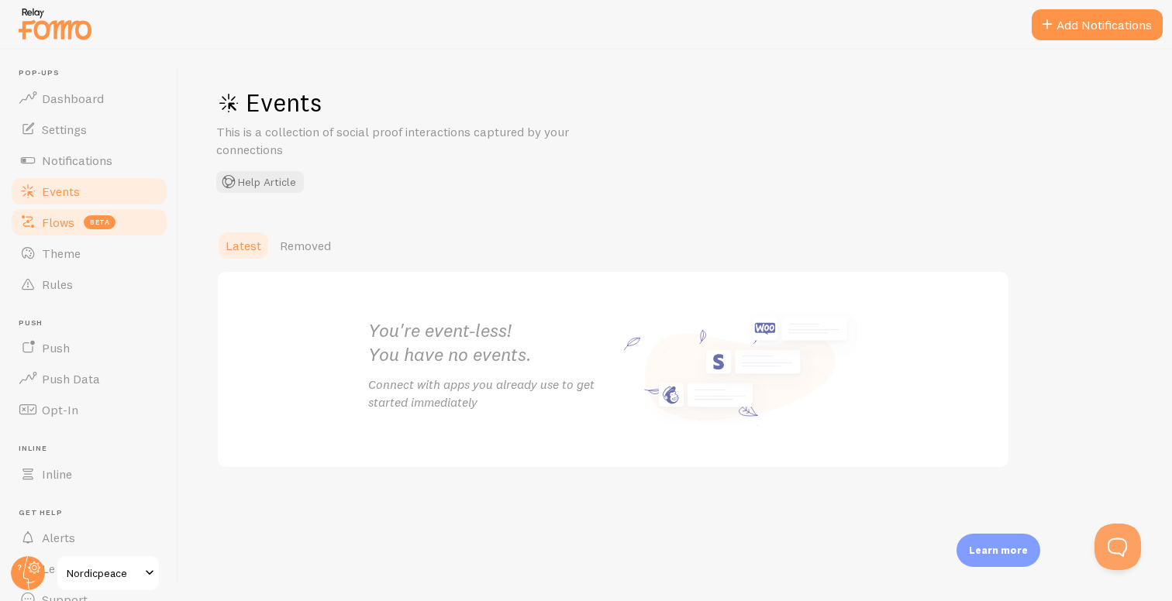
click at [67, 225] on span "Flows" at bounding box center [58, 223] width 33 height 16
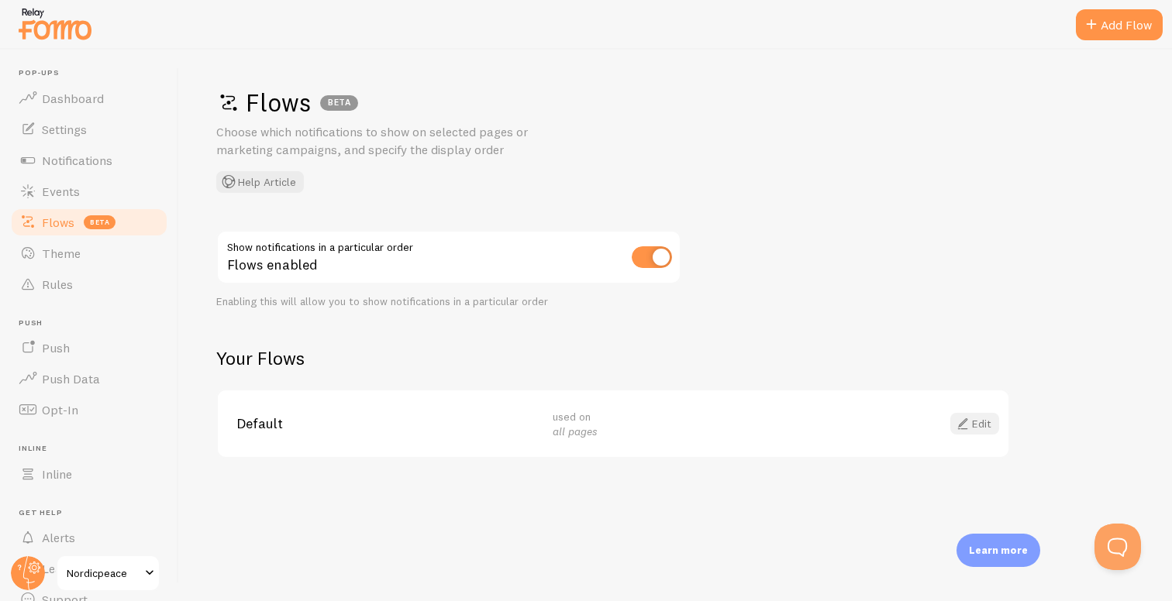
click at [980, 422] on link "Edit" at bounding box center [974, 424] width 49 height 22
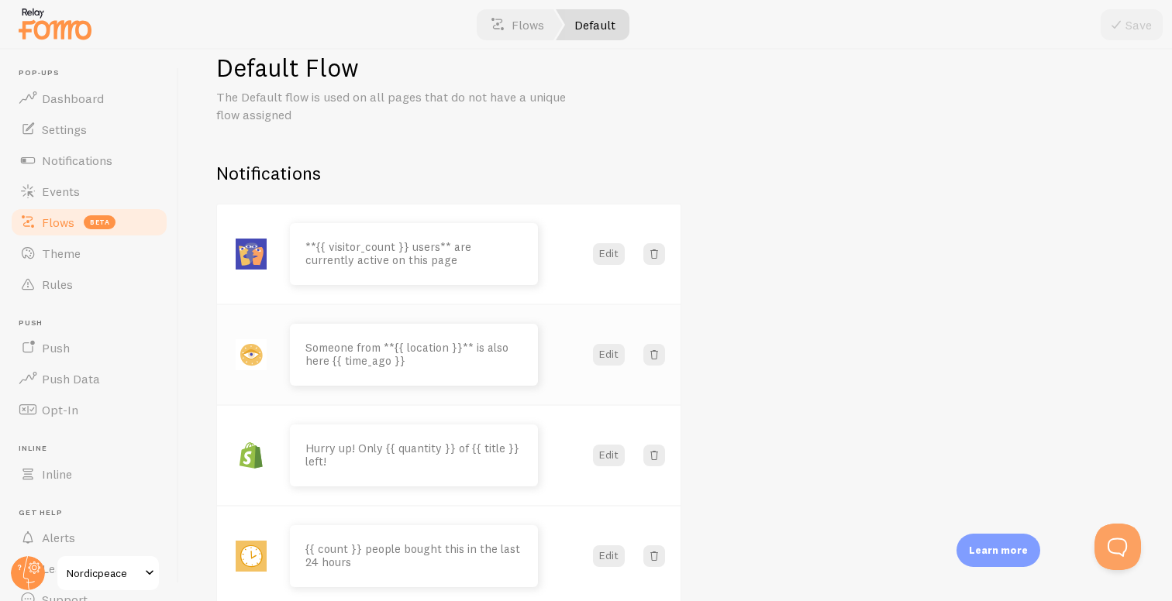
scroll to position [5, 0]
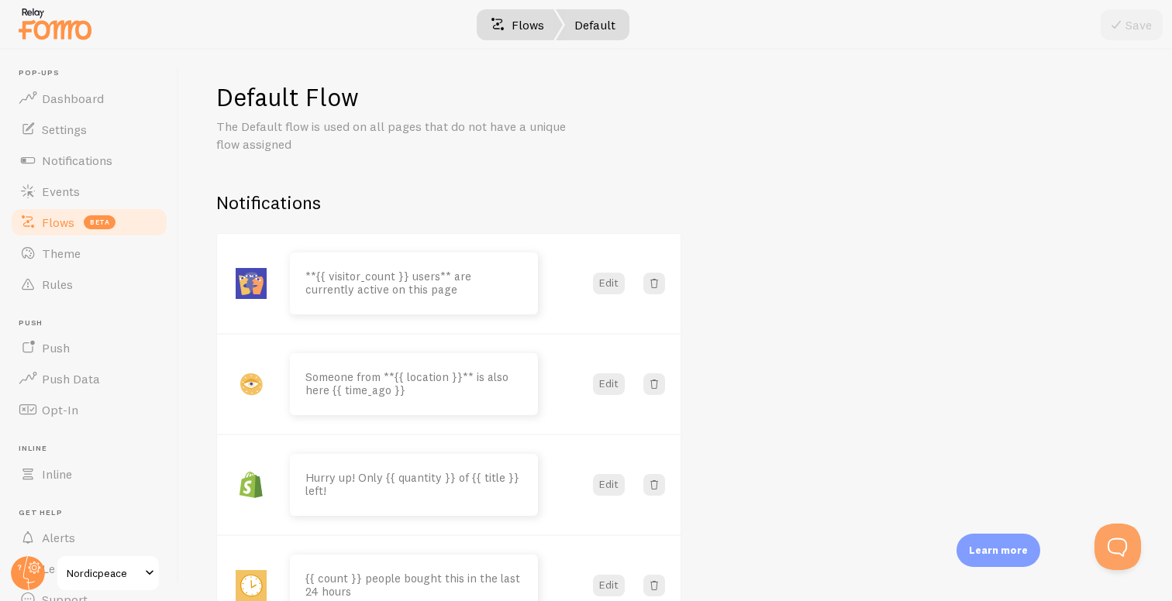
click at [520, 25] on link "Flows" at bounding box center [517, 24] width 91 height 31
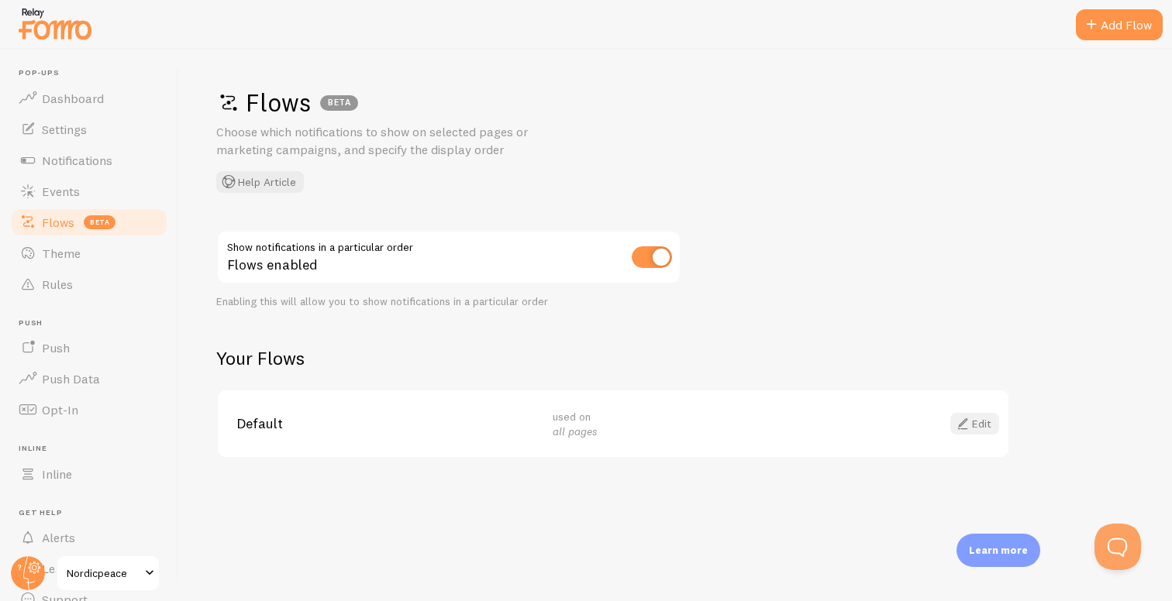
click at [961, 418] on span at bounding box center [962, 424] width 19 height 19
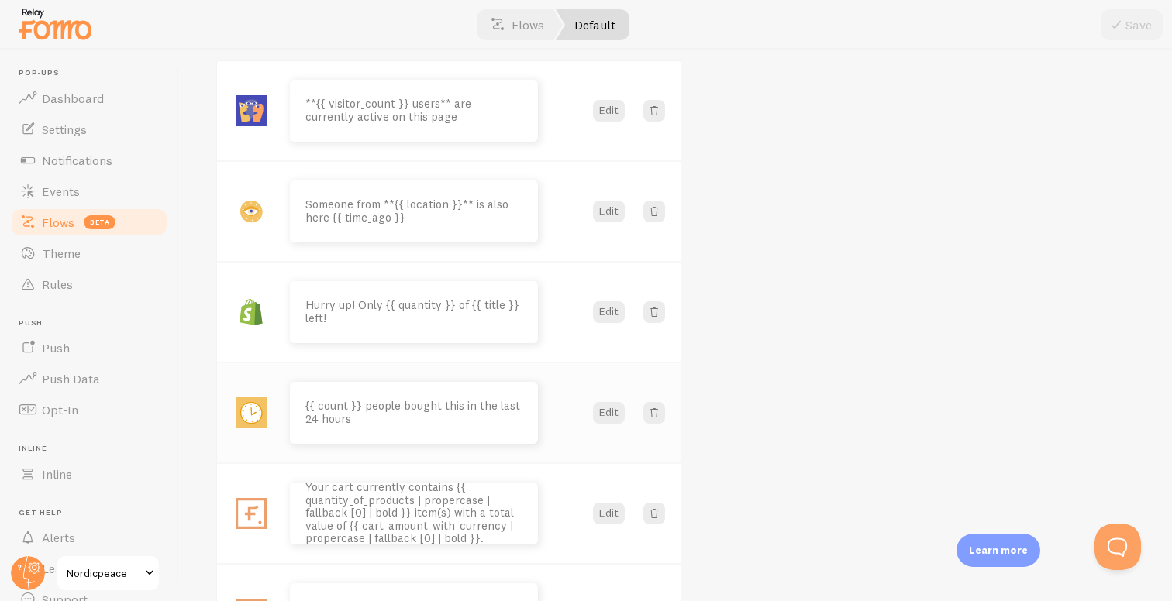
scroll to position [183, 0]
click at [608, 513] on button "Edit" at bounding box center [609, 509] width 32 height 22
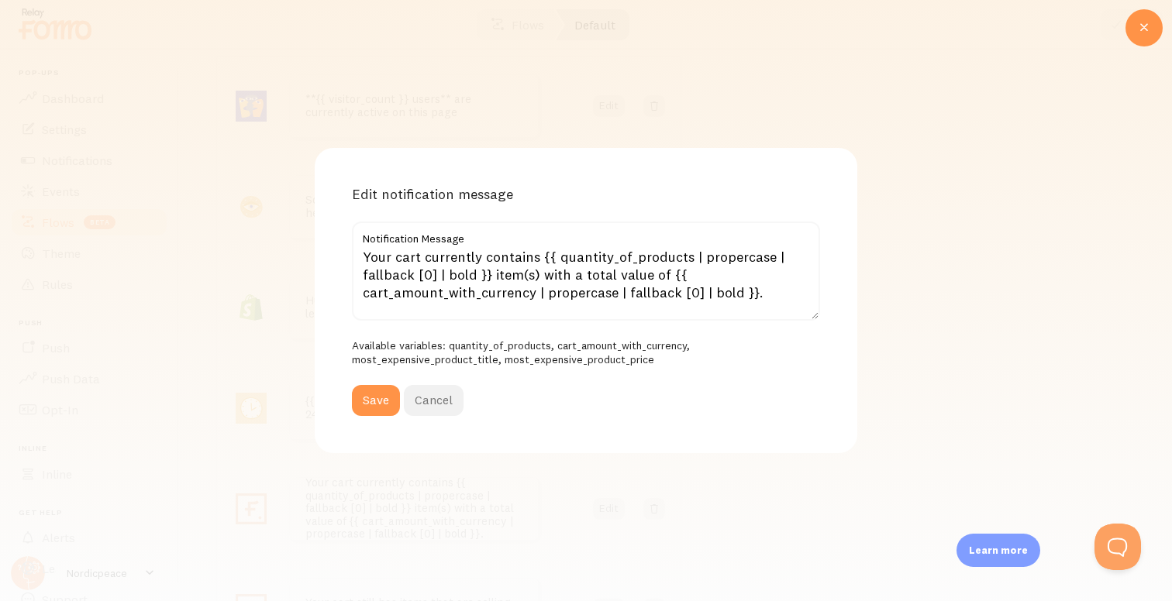
click at [439, 390] on button "Cancel" at bounding box center [434, 400] width 60 height 31
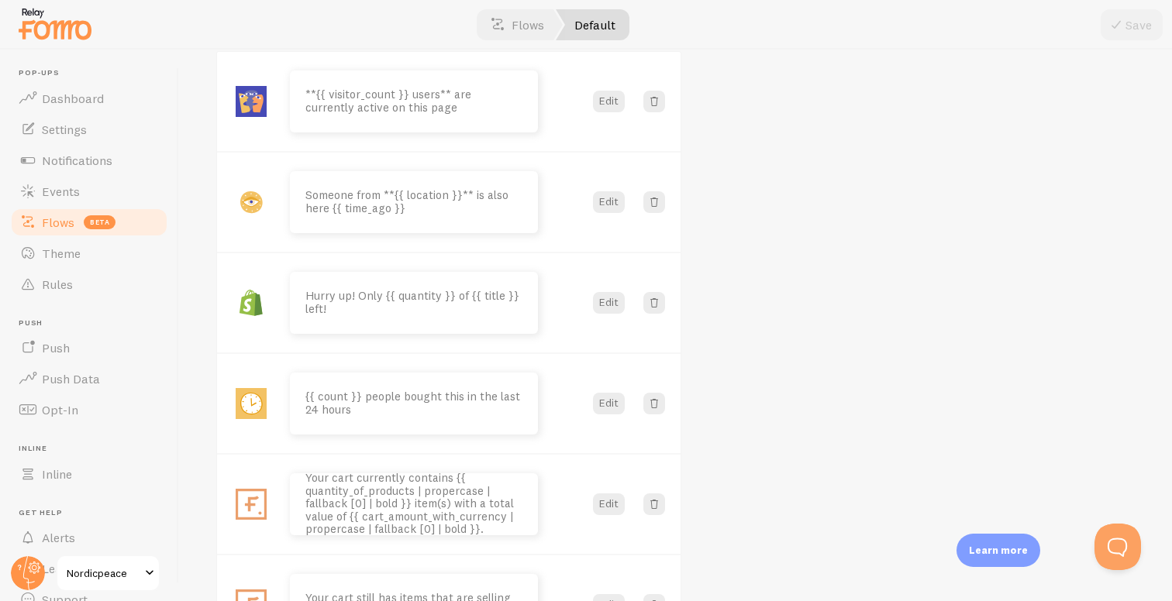
scroll to position [0, 0]
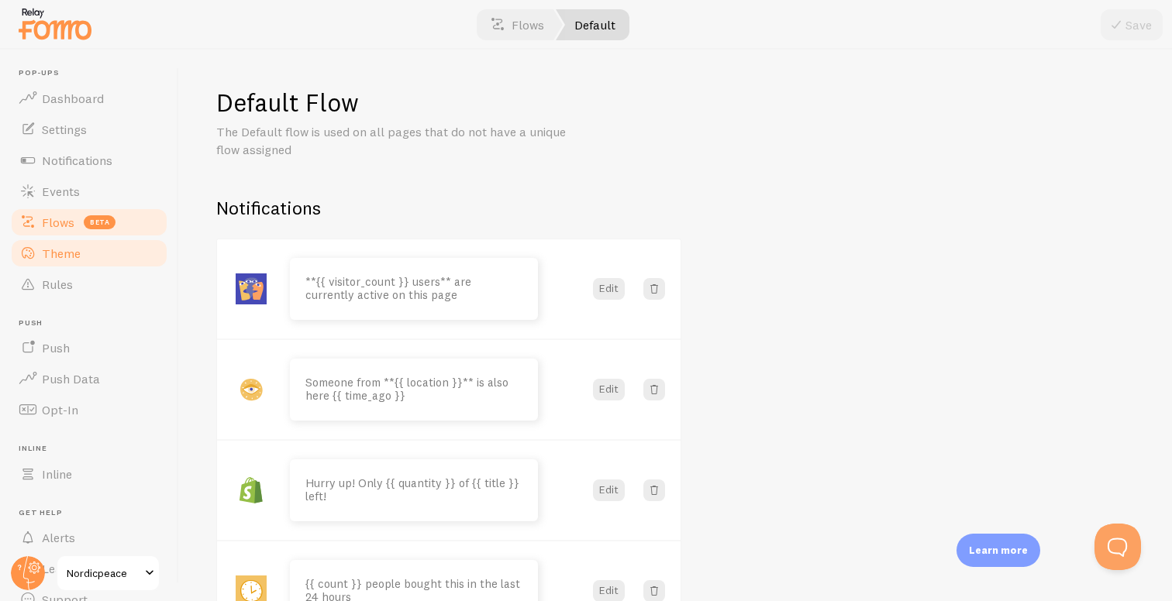
click at [126, 257] on link "Theme" at bounding box center [89, 253] width 160 height 31
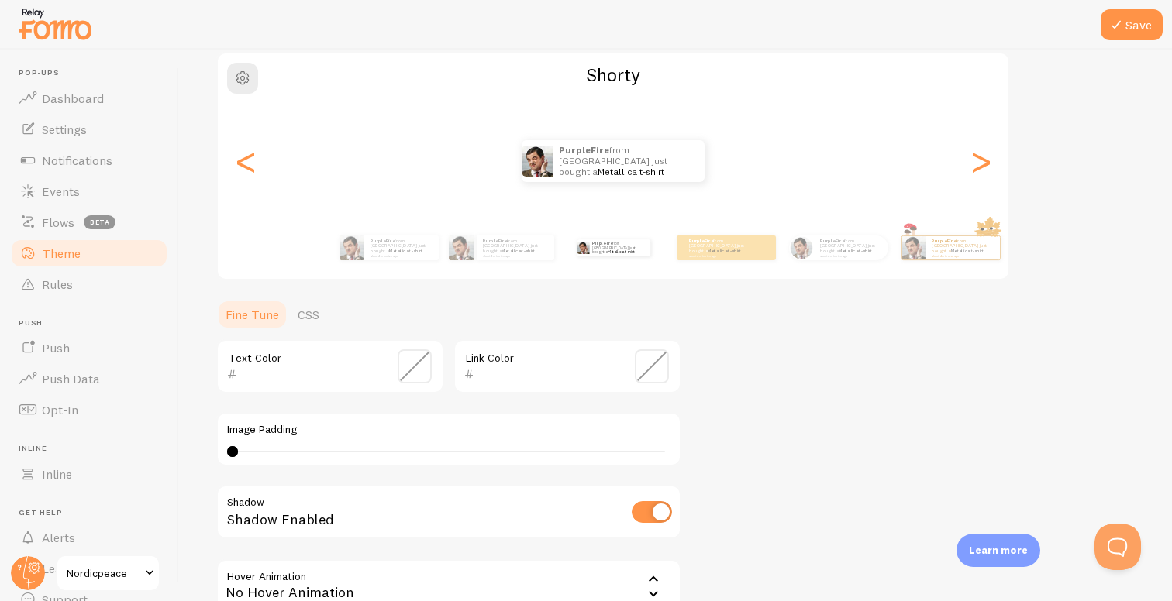
scroll to position [289, 0]
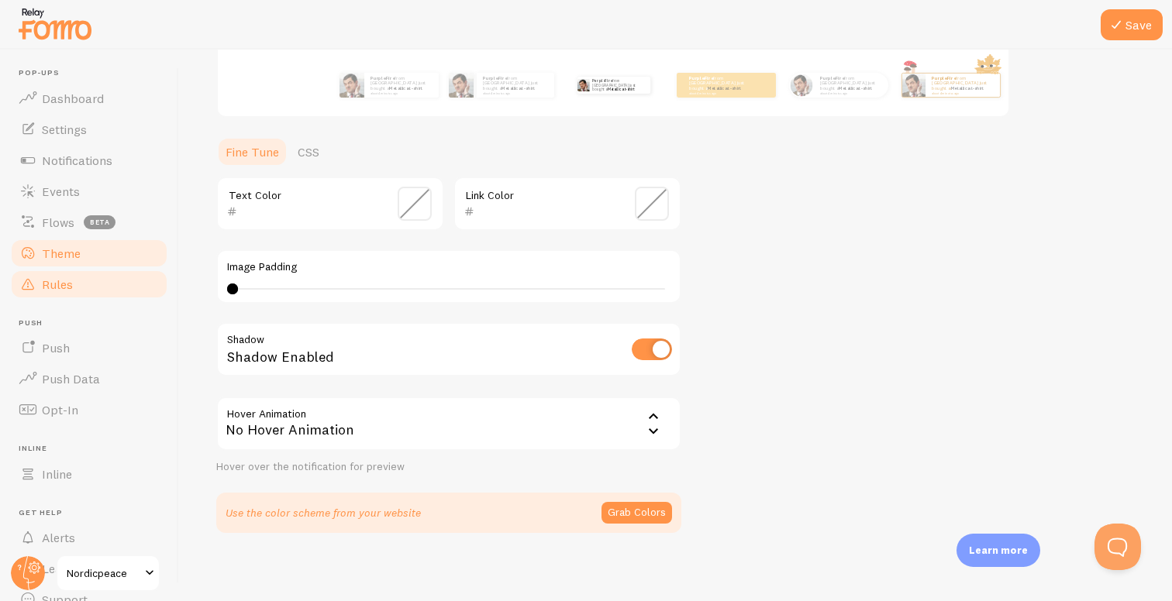
click at [81, 283] on link "Rules" at bounding box center [89, 284] width 160 height 31
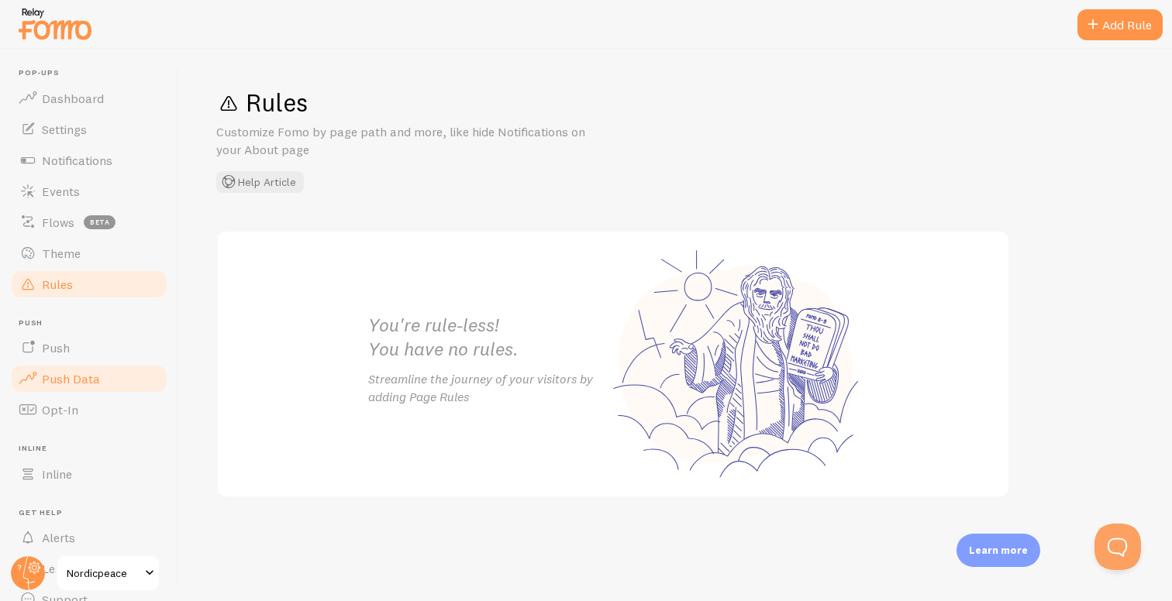
click at [78, 367] on link "Push Data" at bounding box center [89, 378] width 160 height 31
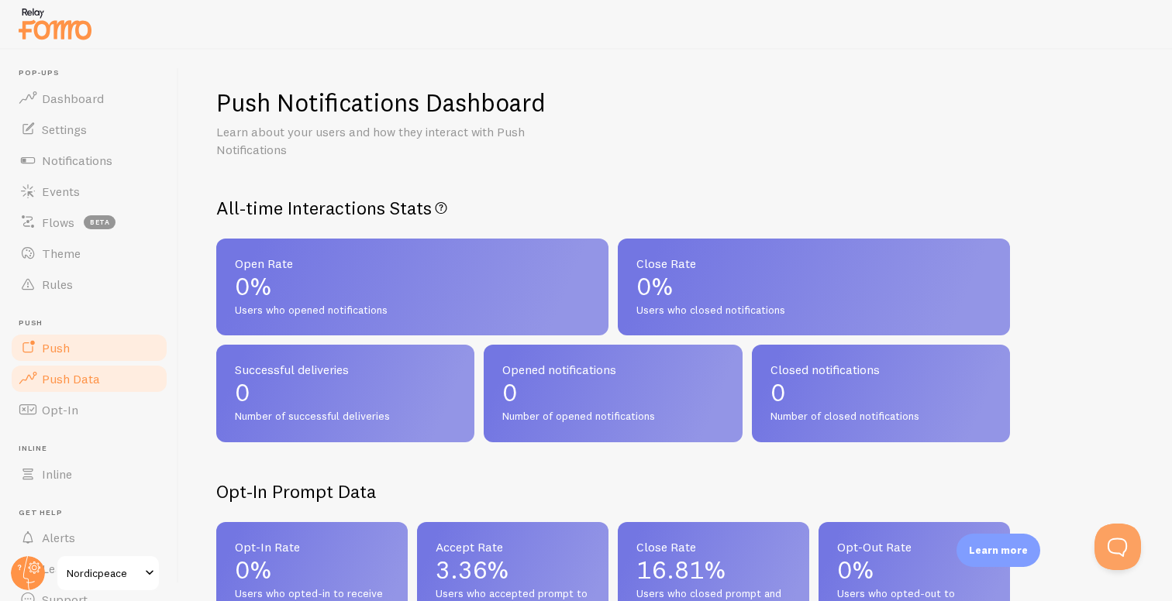
click at [92, 340] on link "Push" at bounding box center [89, 347] width 160 height 31
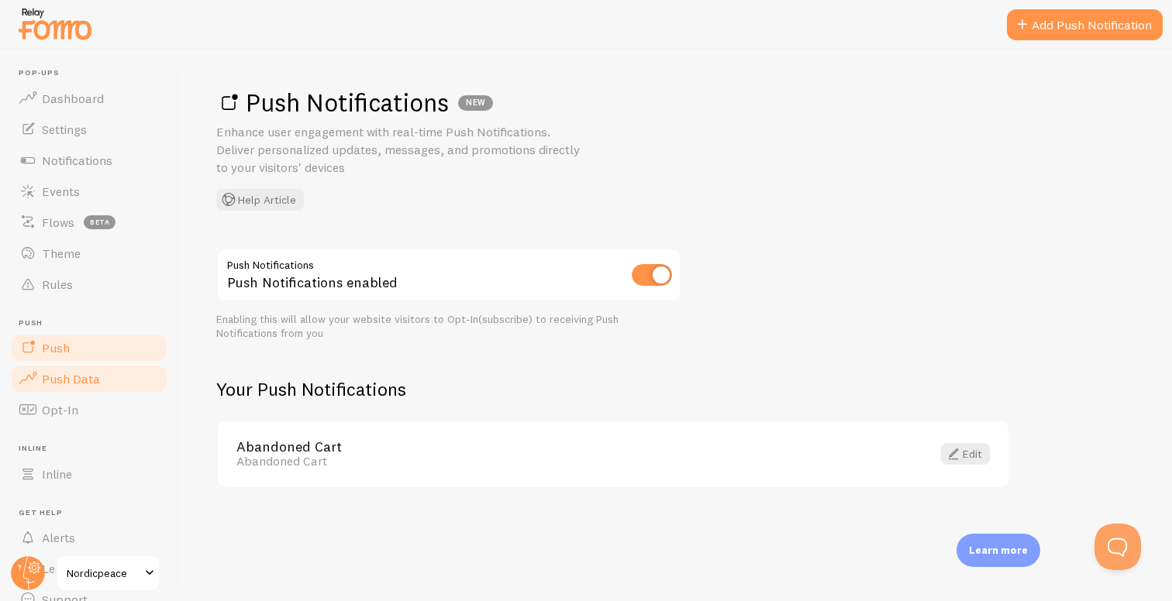
click at [84, 379] on span "Push Data" at bounding box center [71, 379] width 58 height 16
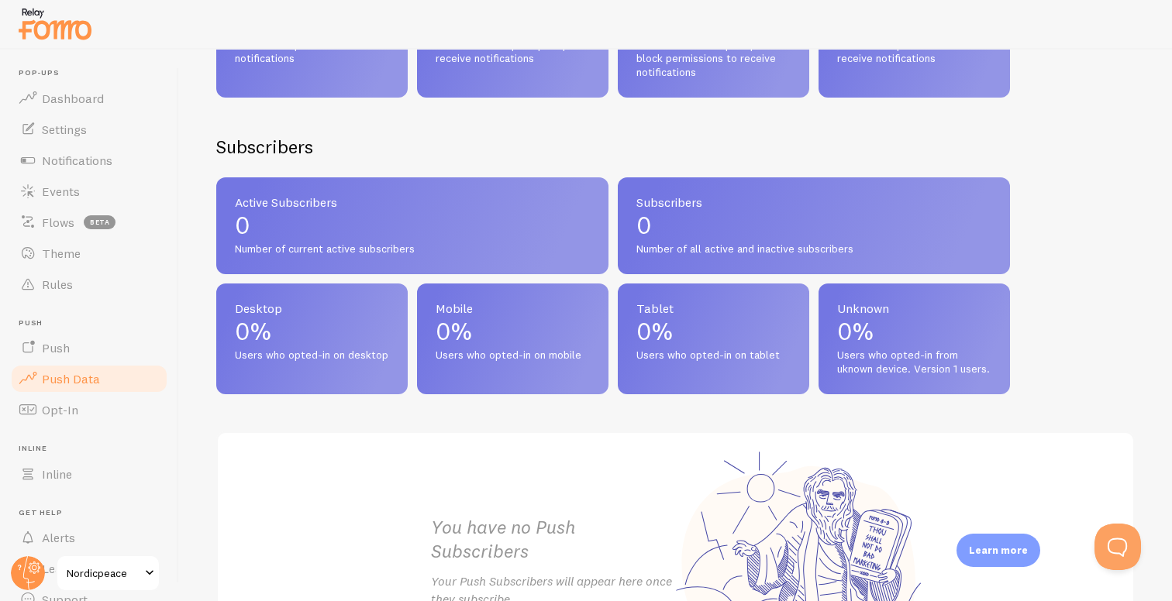
scroll to position [722, 0]
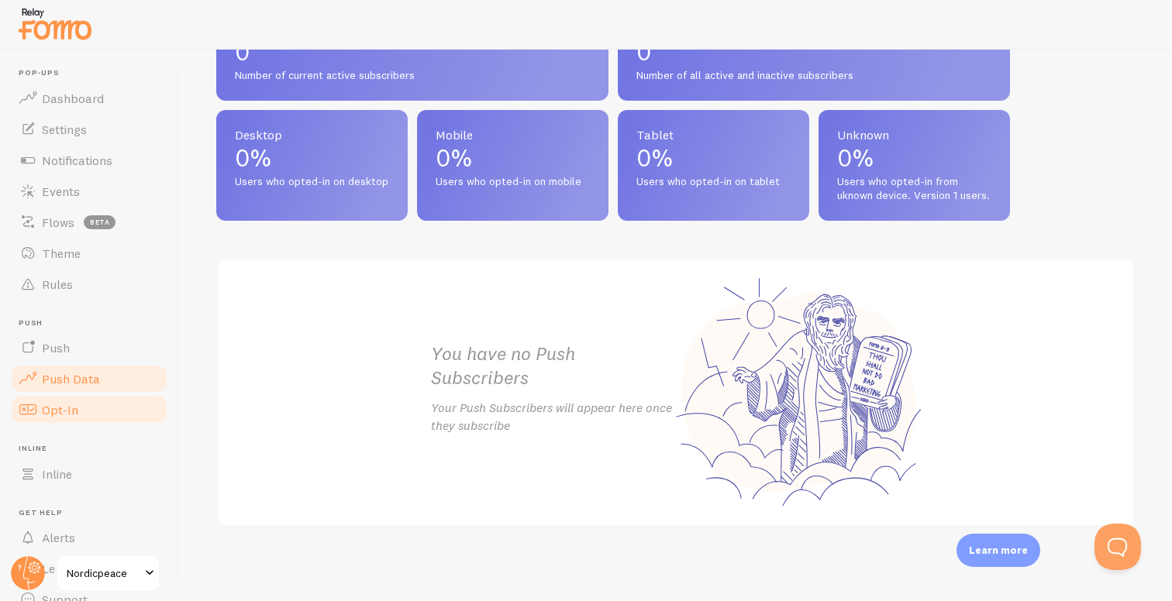
click at [71, 421] on link "Opt-In" at bounding box center [89, 409] width 160 height 31
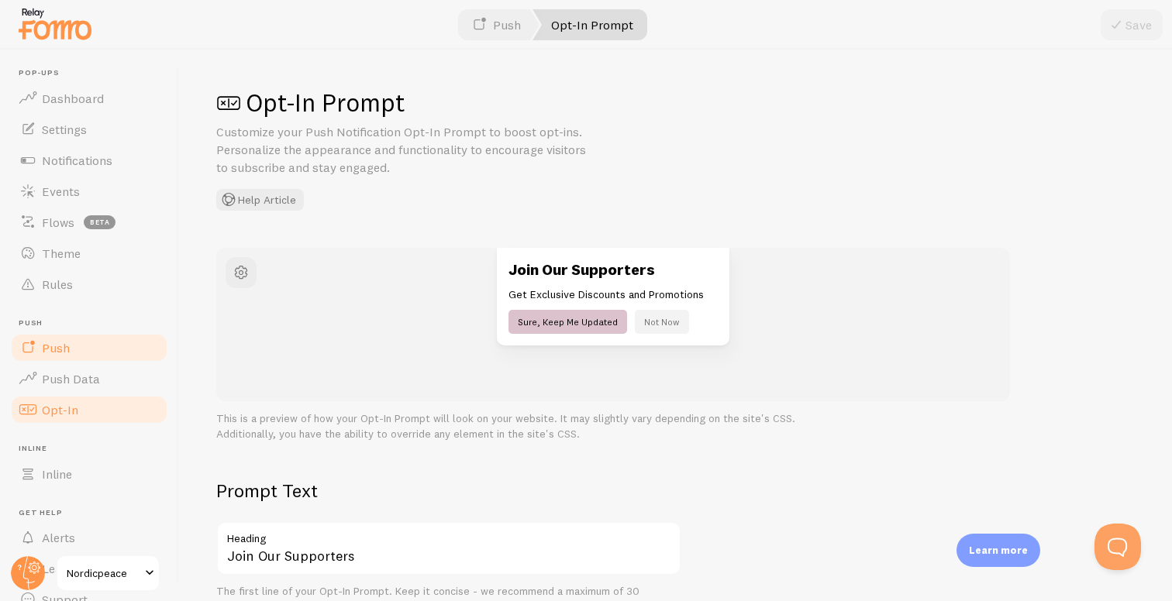
click at [85, 357] on link "Push" at bounding box center [89, 347] width 160 height 31
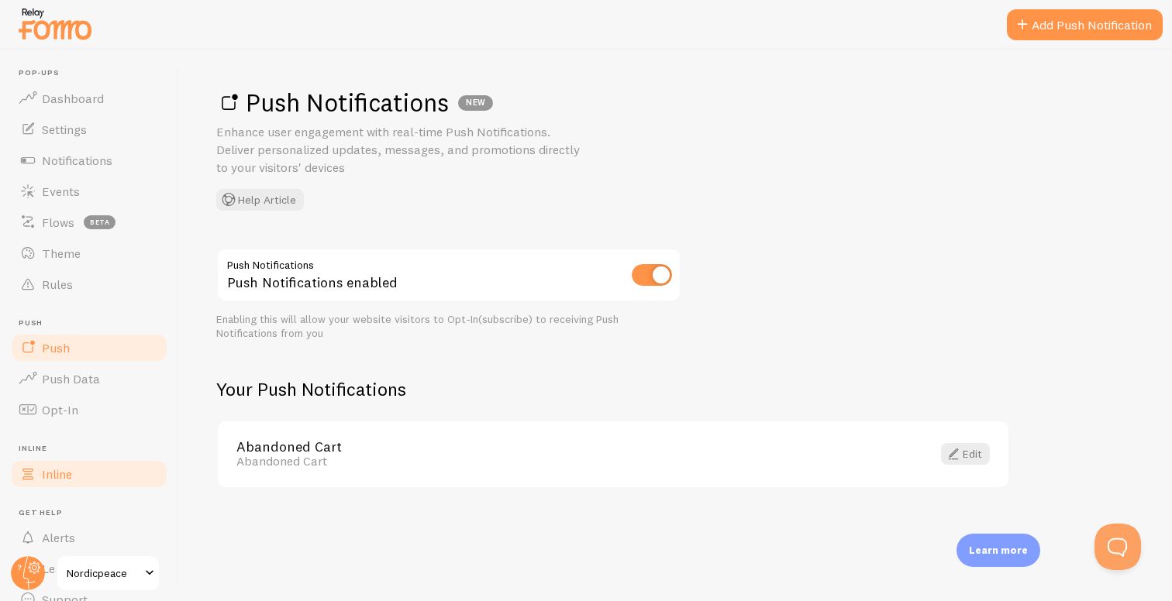
click at [65, 477] on span "Inline" at bounding box center [57, 475] width 30 height 16
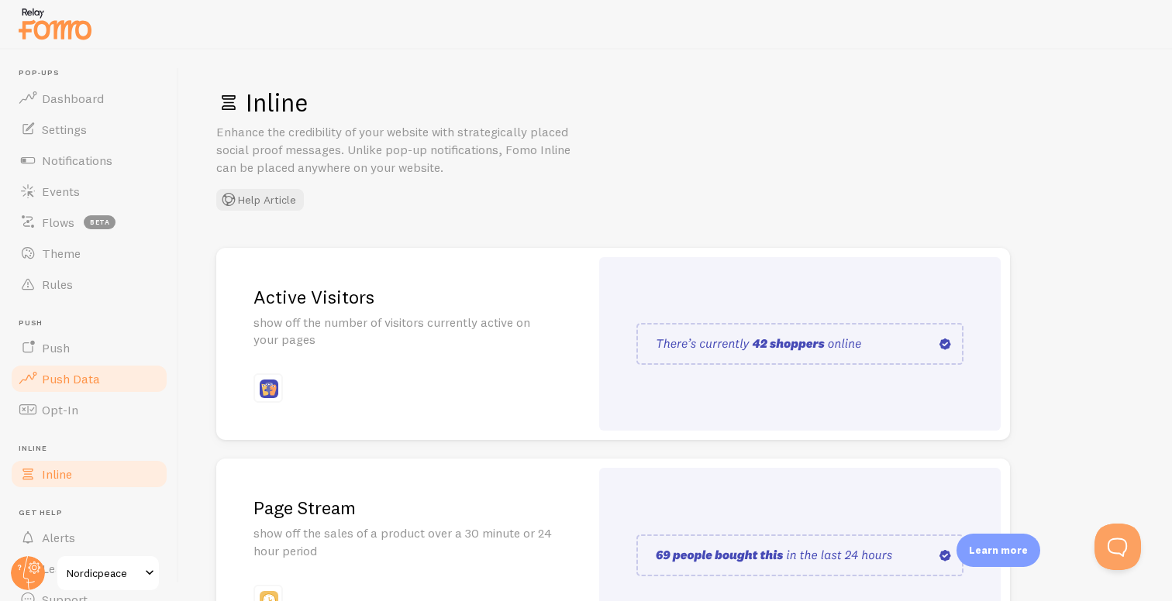
scroll to position [70, 0]
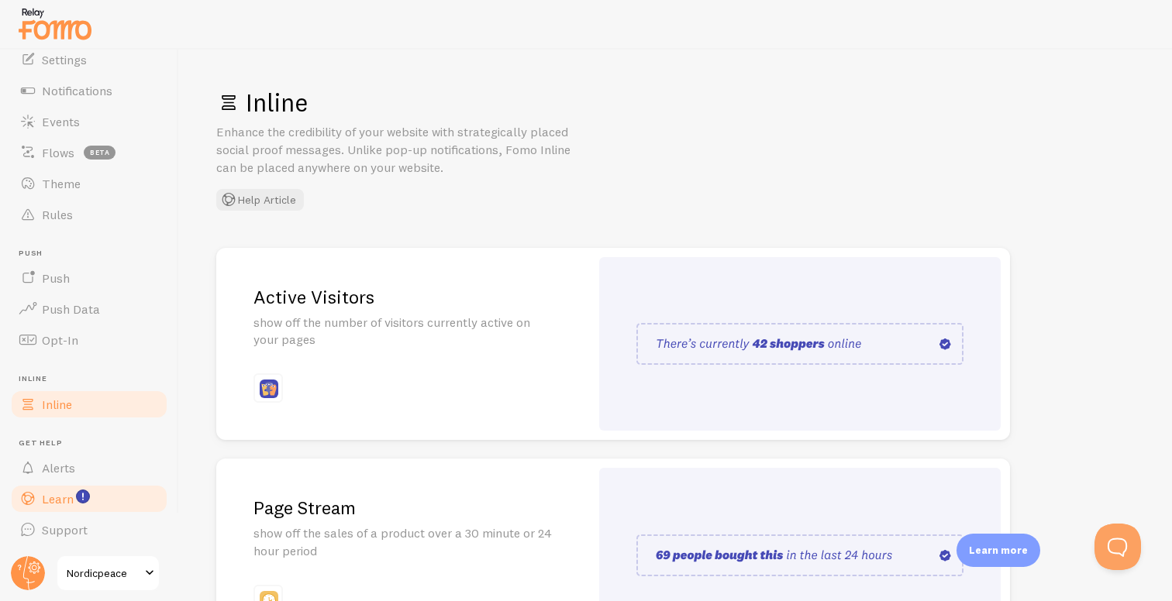
click at [67, 494] on span "Learn" at bounding box center [58, 499] width 32 height 16
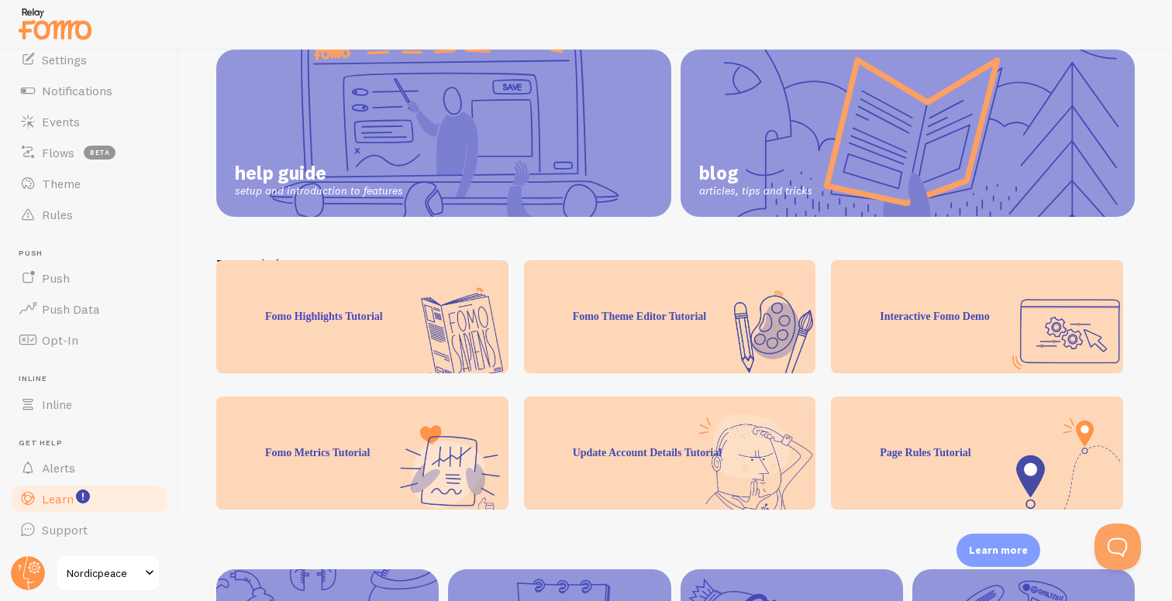
scroll to position [250, 0]
